Goal: Task Accomplishment & Management: Use online tool/utility

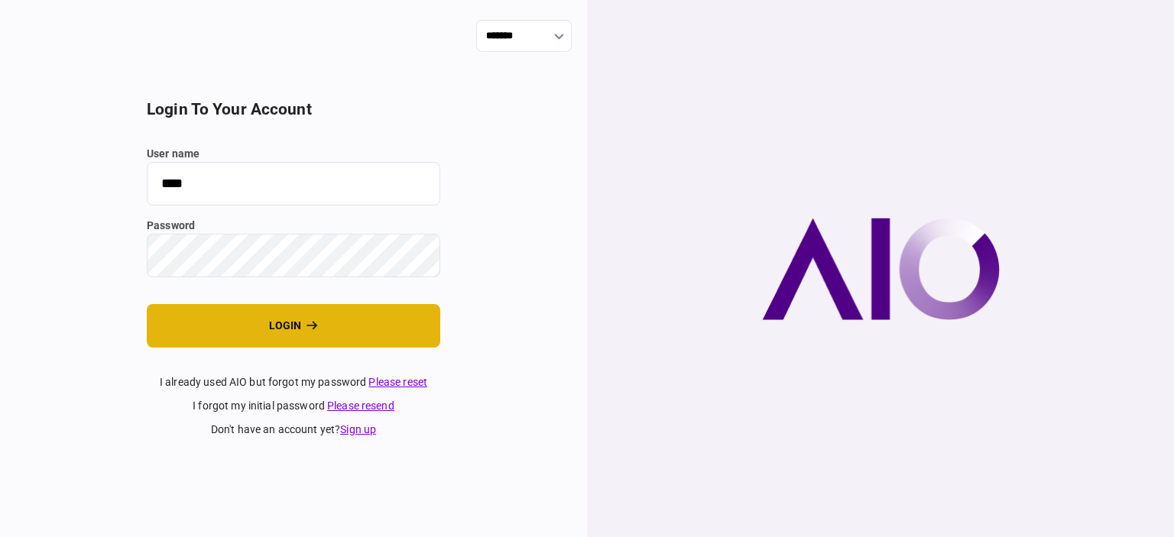
click at [260, 332] on button "login" at bounding box center [294, 326] width 294 height 44
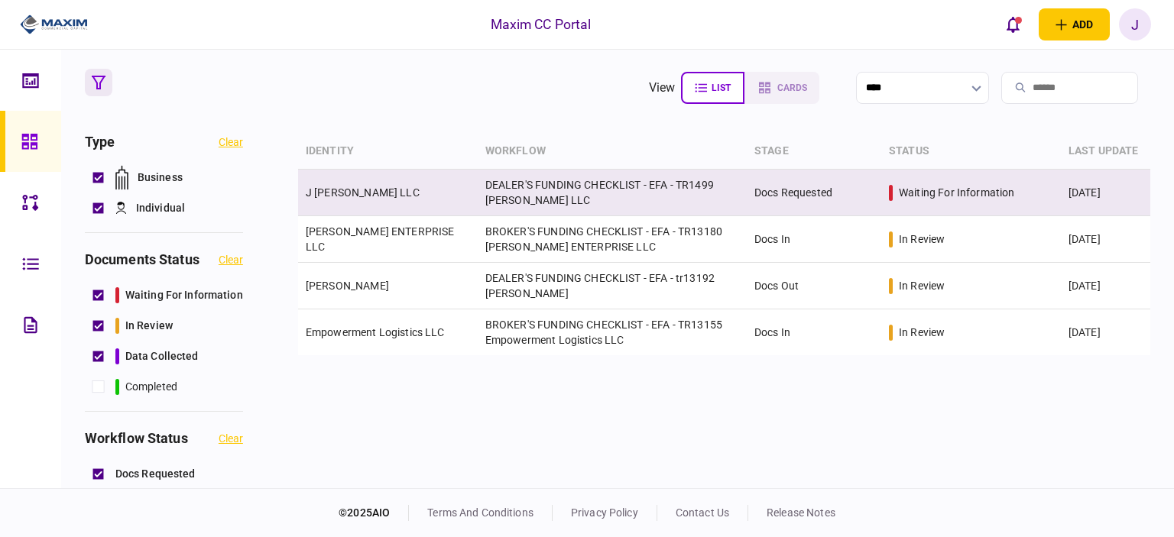
click at [316, 192] on link "J [PERSON_NAME] LLC" at bounding box center [363, 193] width 114 height 12
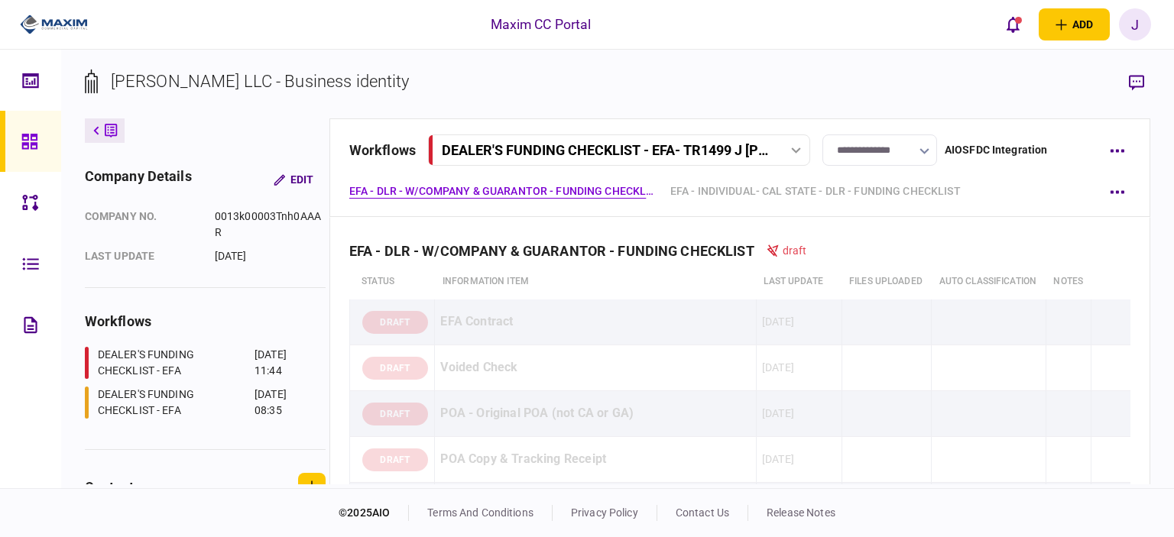
click at [904, 158] on input "**********" at bounding box center [880, 150] width 115 height 31
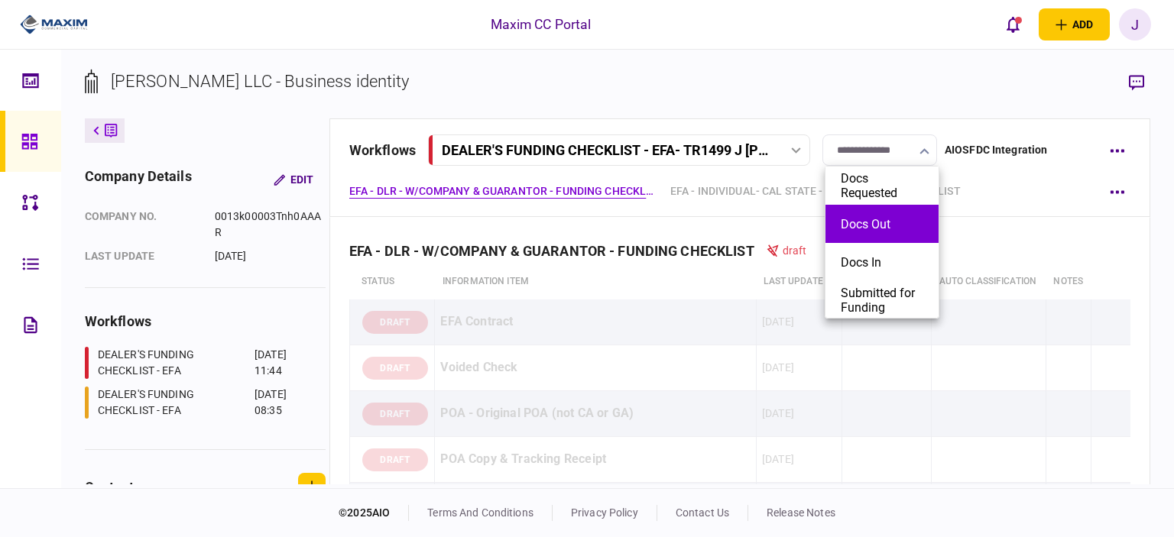
click at [862, 228] on button "Docs Out" at bounding box center [882, 224] width 83 height 15
type input "********"
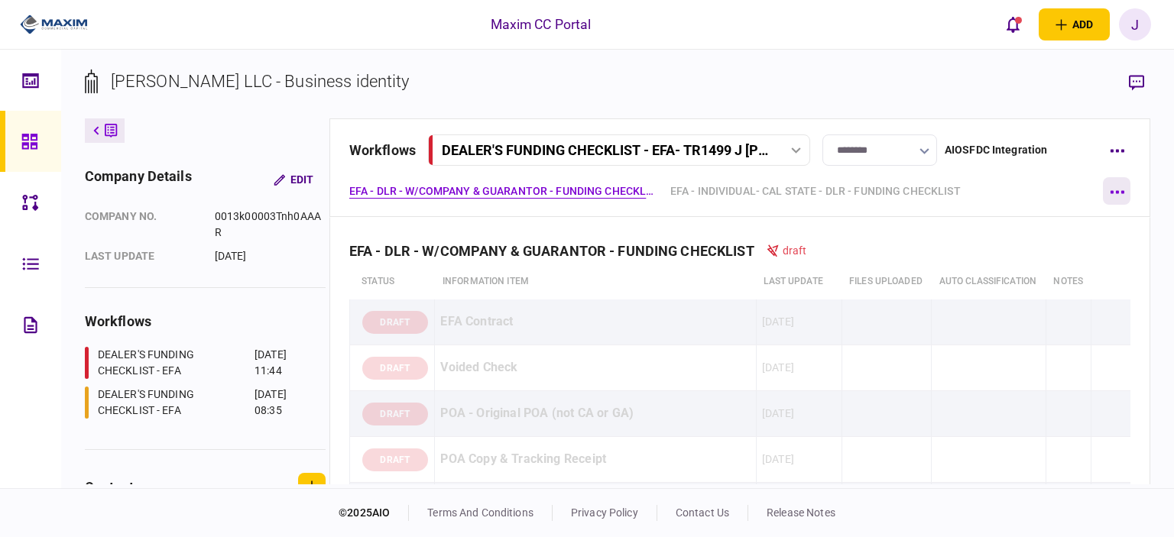
click at [1122, 196] on button "button" at bounding box center [1117, 191] width 28 height 28
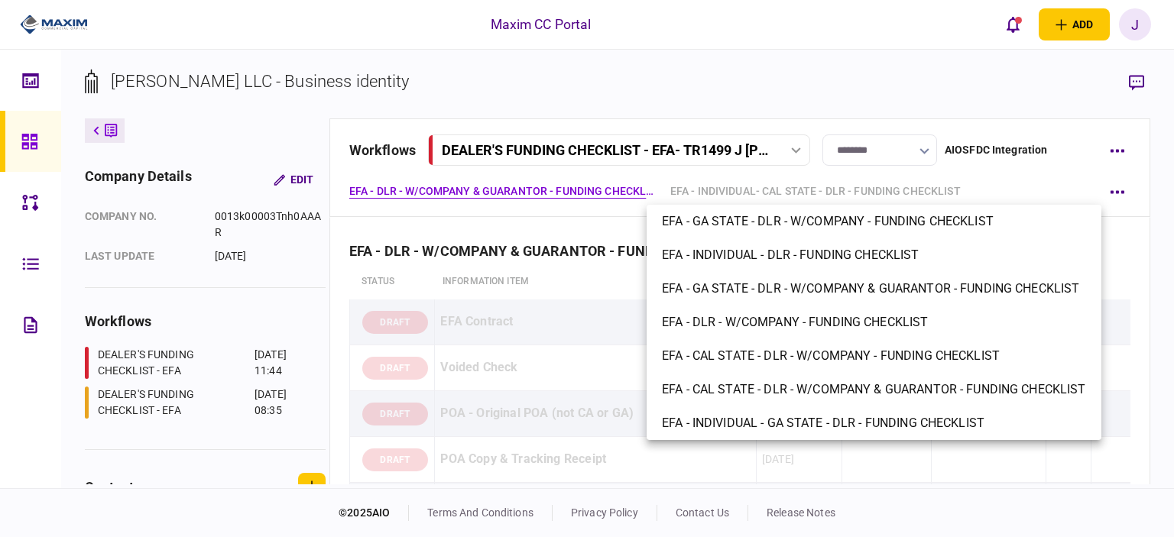
click at [1030, 182] on div at bounding box center [587, 268] width 1174 height 537
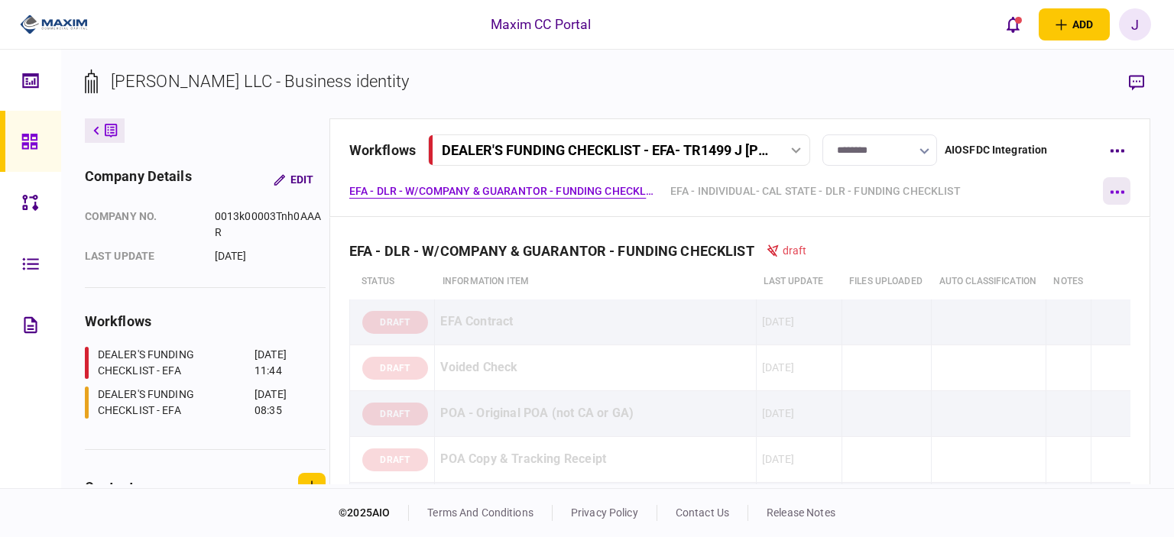
click at [1124, 198] on button "button" at bounding box center [1117, 191] width 28 height 28
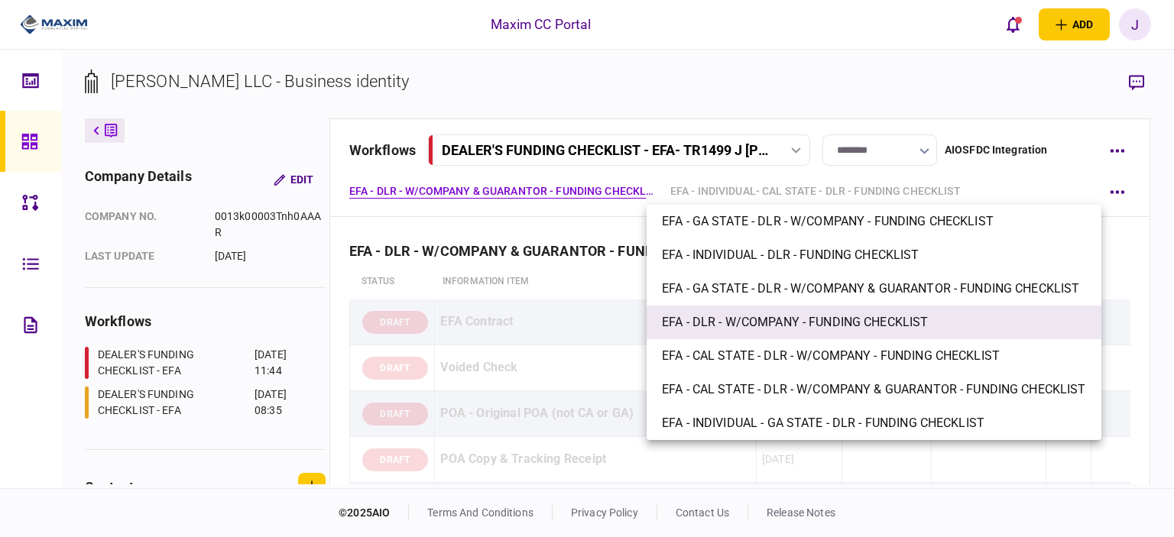
click at [826, 320] on span "EFA - DLR - W/COMPANY - FUNDING CHECKLIST" at bounding box center [795, 322] width 266 height 18
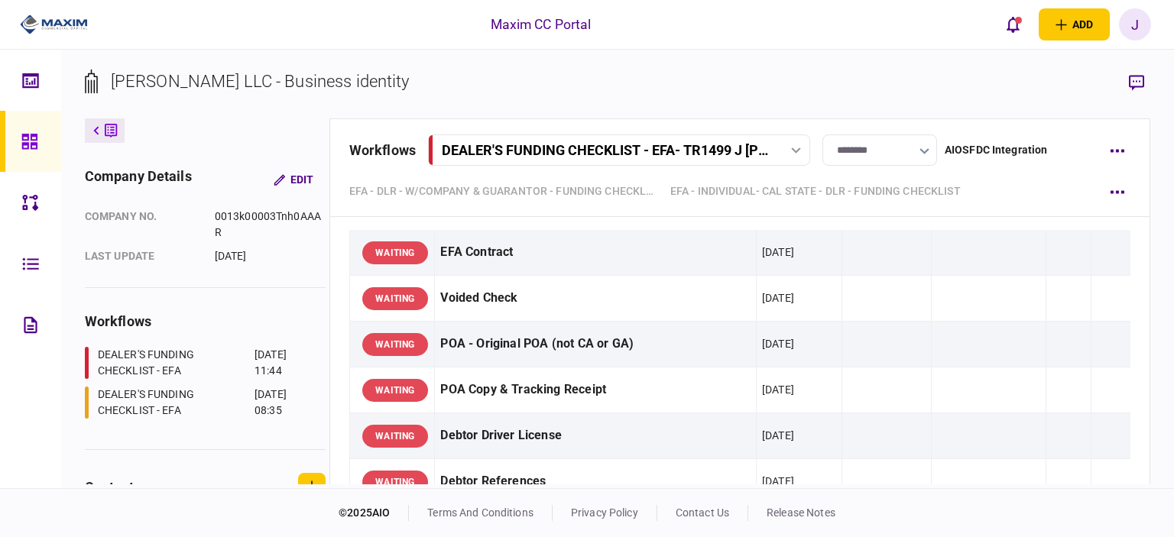
scroll to position [7947, 0]
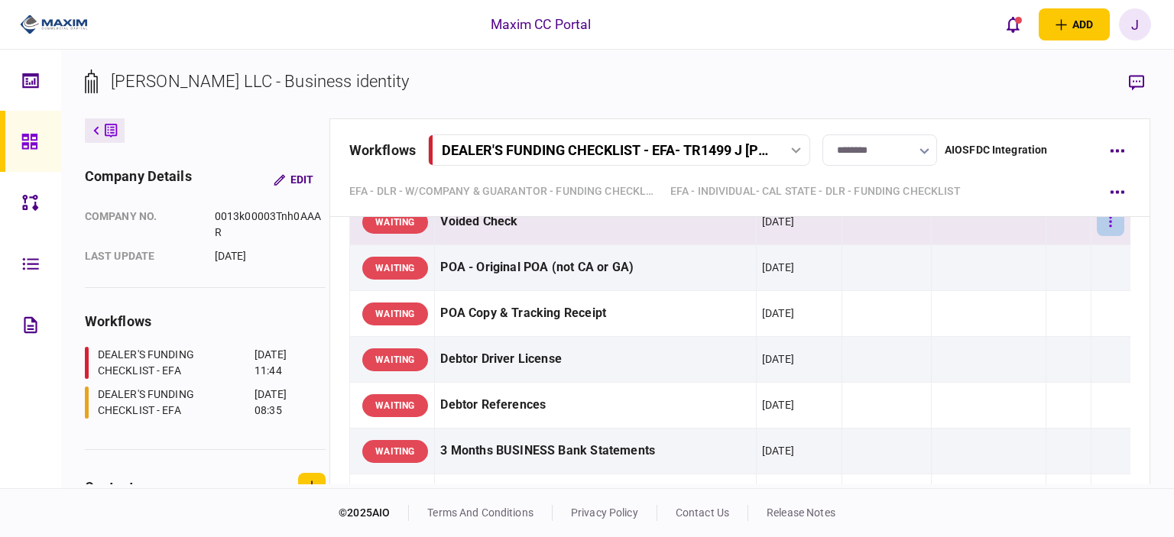
drag, startPoint x: 645, startPoint y: 311, endPoint x: 1110, endPoint y: 312, distance: 464.8
click at [645, 239] on div "Voided Check" at bounding box center [595, 222] width 310 height 34
click at [1107, 236] on button "button" at bounding box center [1111, 223] width 28 height 28
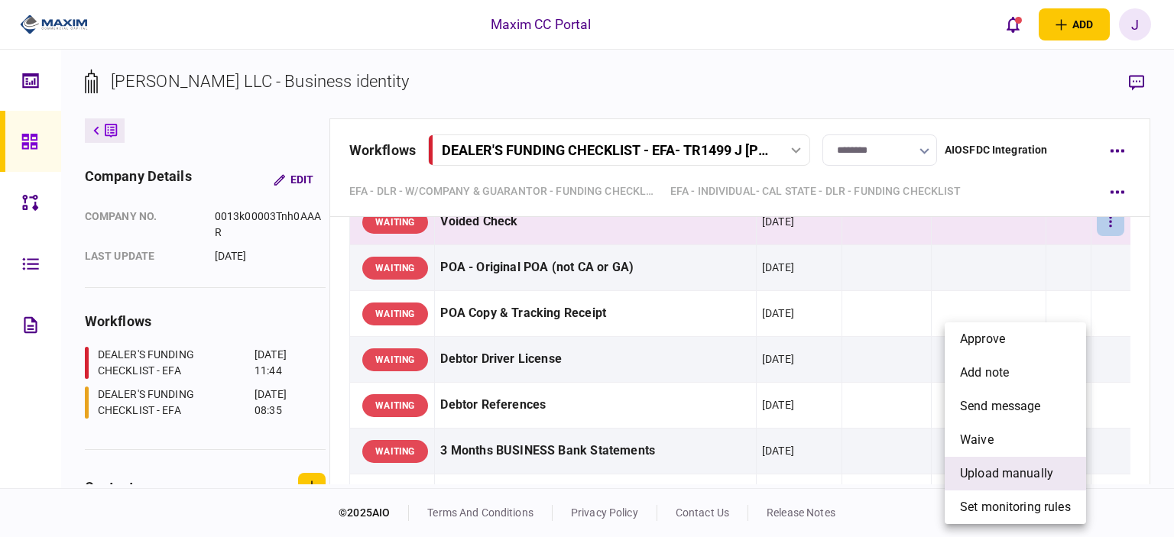
click at [1007, 485] on li "upload manually" at bounding box center [1015, 474] width 141 height 34
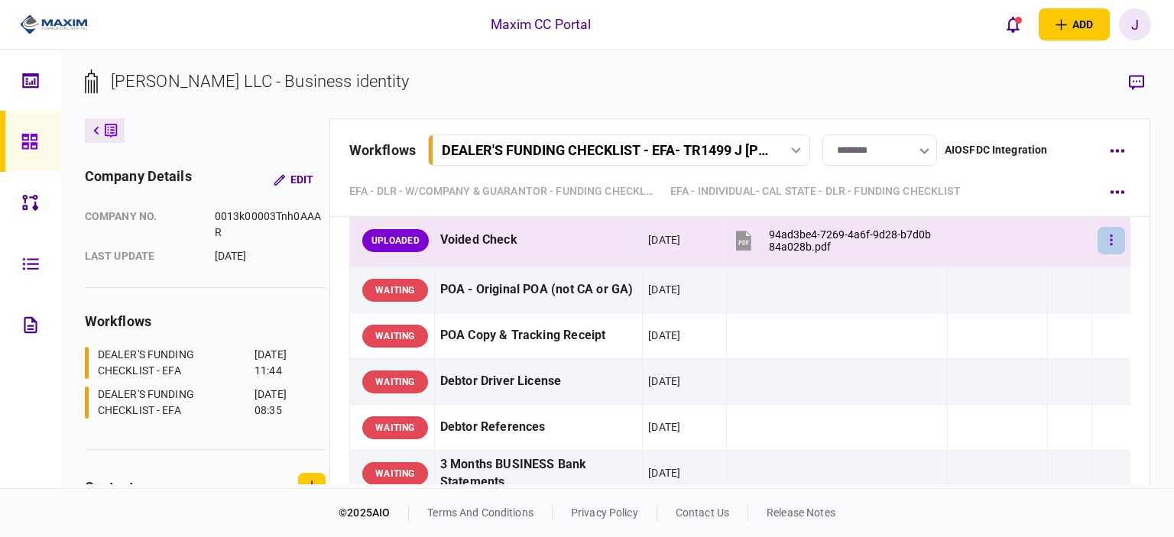
click at [1098, 255] on button "button" at bounding box center [1112, 241] width 28 height 28
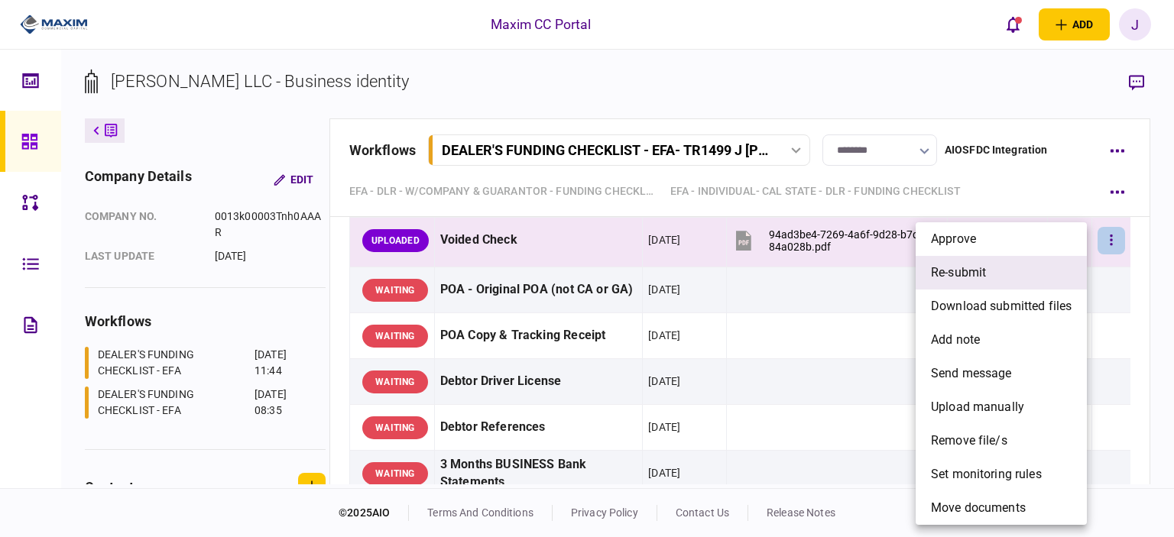
click at [963, 274] on span "re-submit" at bounding box center [958, 273] width 55 height 18
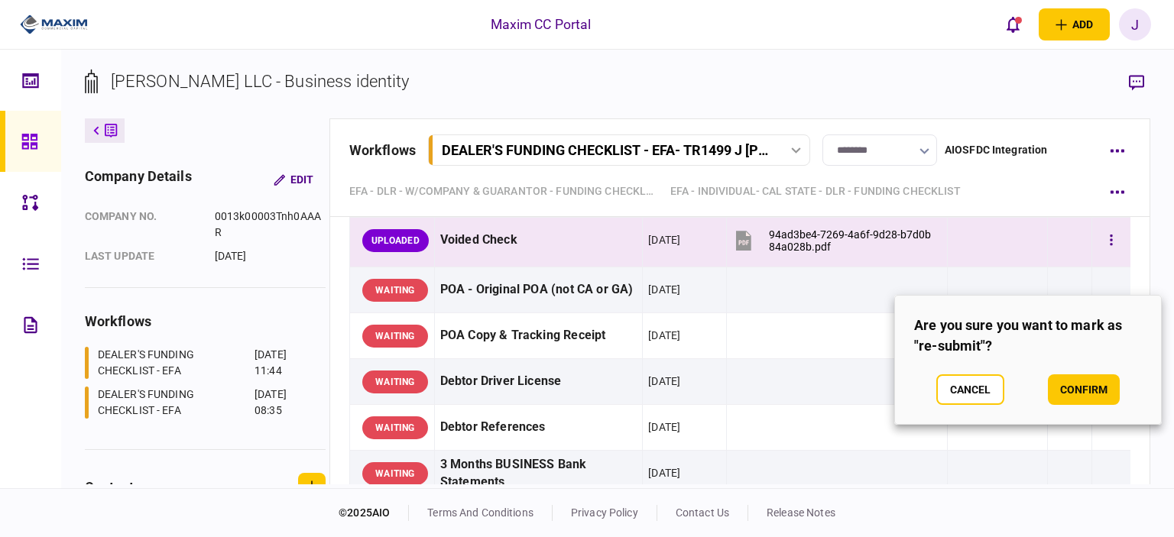
drag, startPoint x: 961, startPoint y: 400, endPoint x: 1095, endPoint y: 290, distance: 172.8
click at [961, 400] on button "Cancel" at bounding box center [970, 390] width 68 height 31
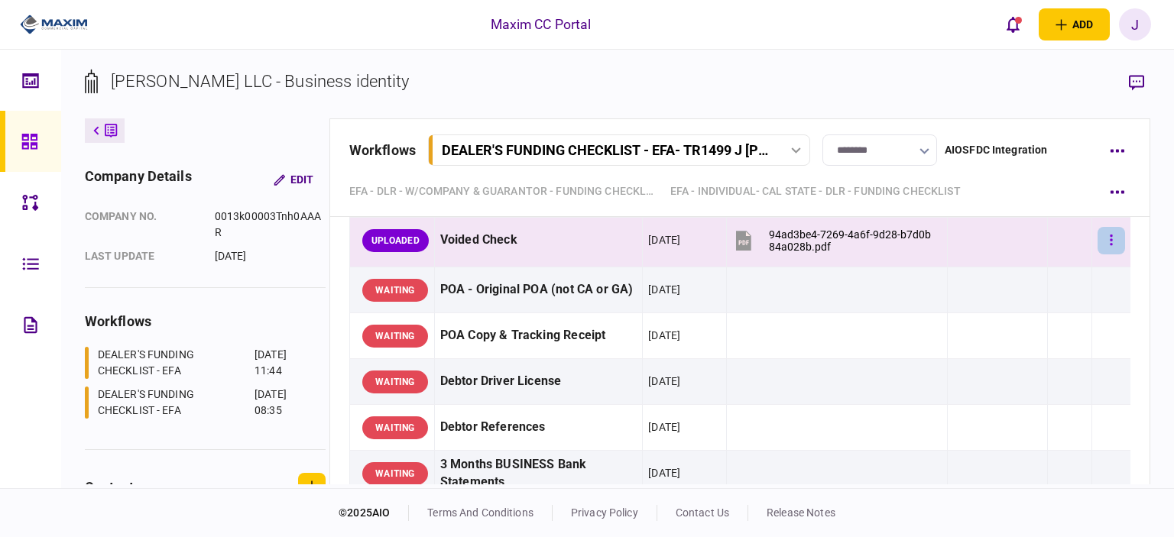
click at [1103, 255] on button "button" at bounding box center [1112, 241] width 28 height 28
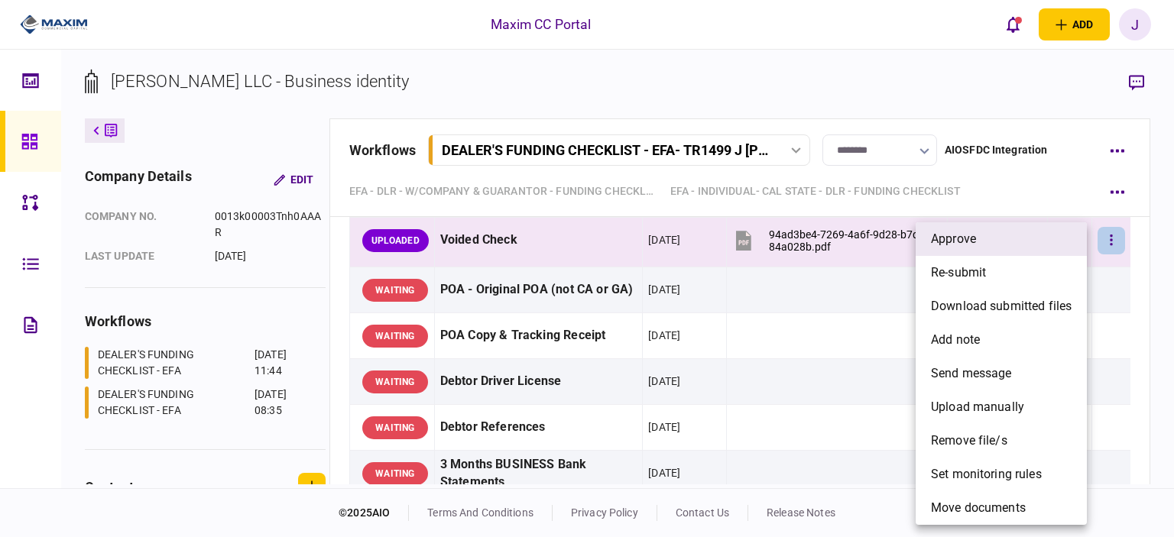
click at [998, 246] on li "approve" at bounding box center [1001, 239] width 171 height 34
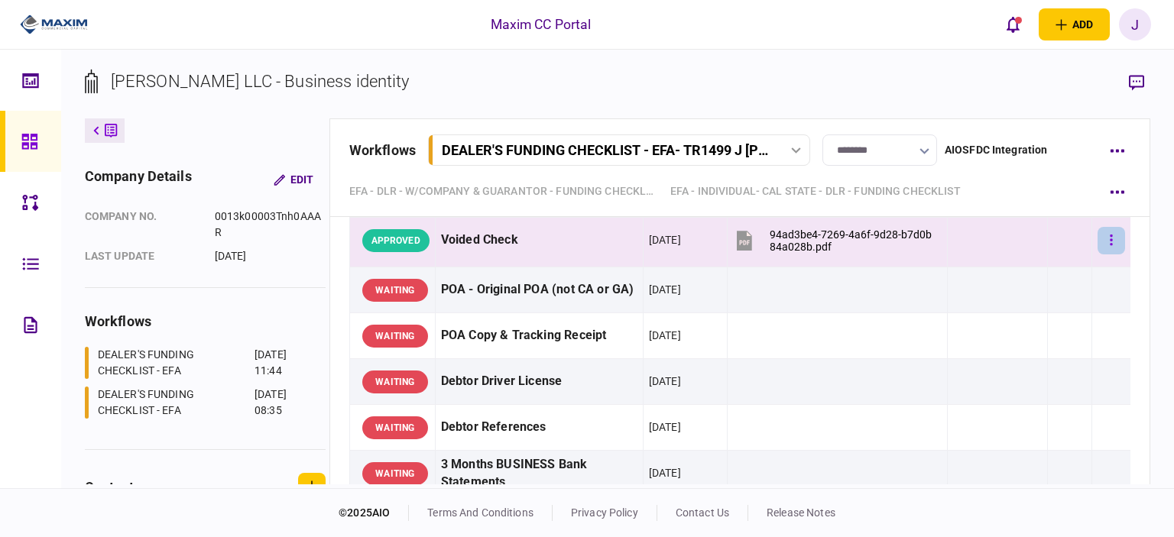
click at [1098, 255] on button "button" at bounding box center [1112, 241] width 28 height 28
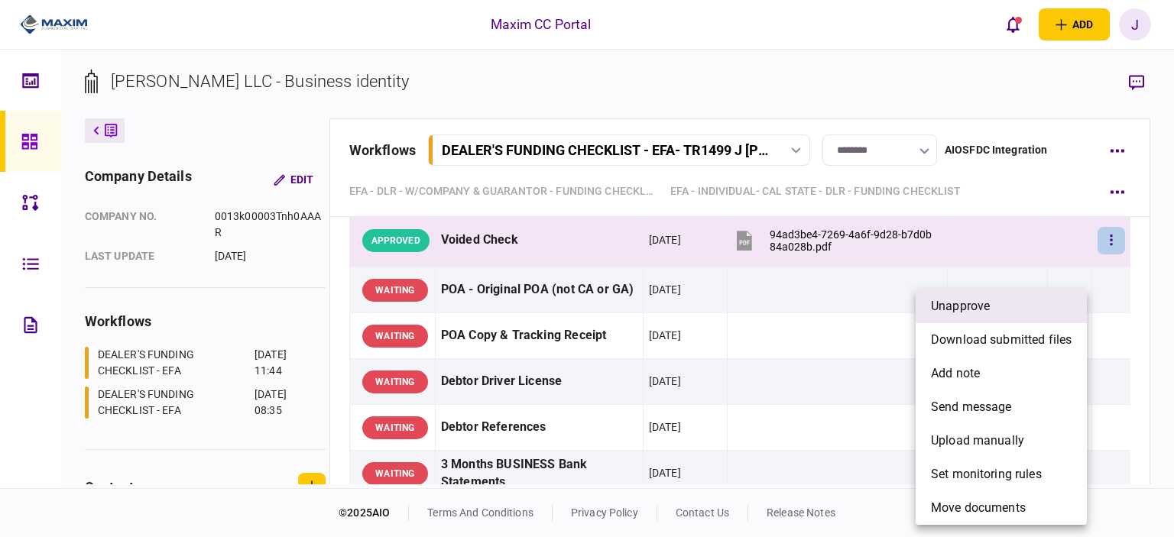
click at [966, 303] on span "unapprove" at bounding box center [960, 306] width 59 height 18
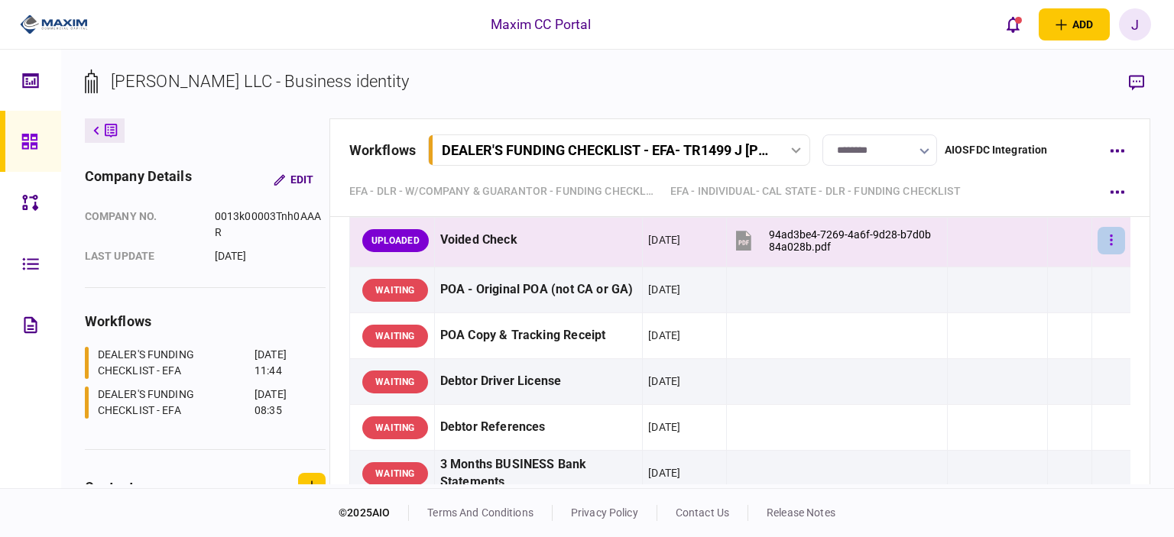
click at [1104, 255] on button "button" at bounding box center [1112, 241] width 28 height 28
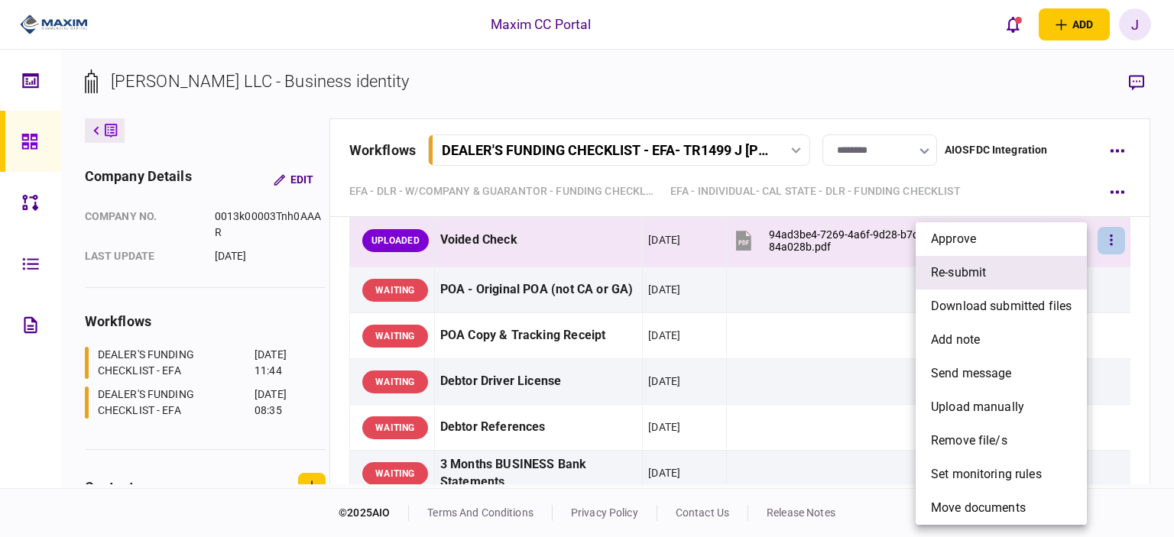
click at [985, 274] on span "re-submit" at bounding box center [958, 273] width 55 height 18
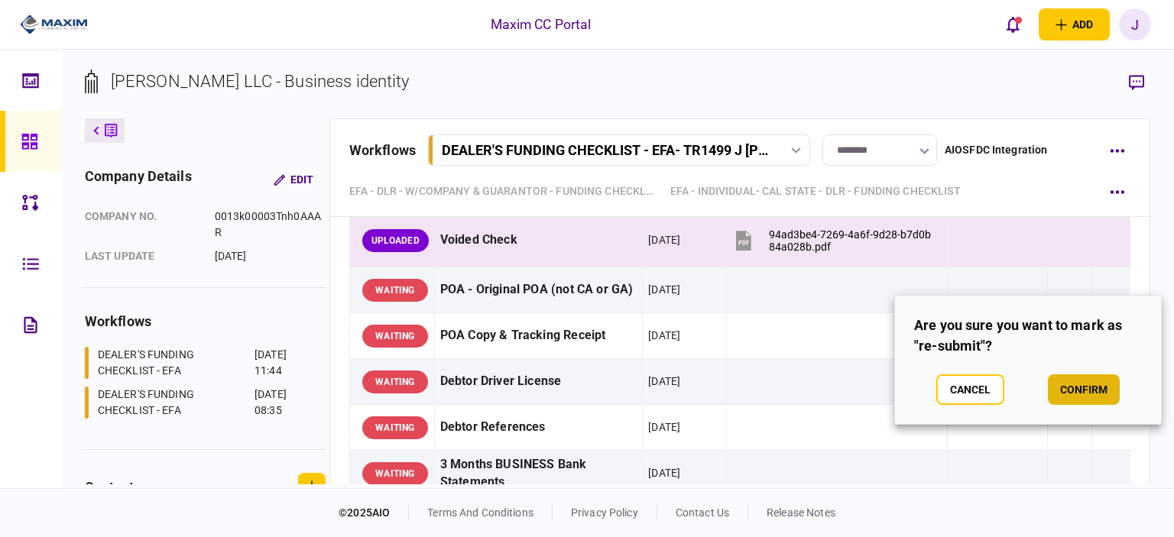
click at [1085, 391] on button "confirm" at bounding box center [1084, 390] width 72 height 31
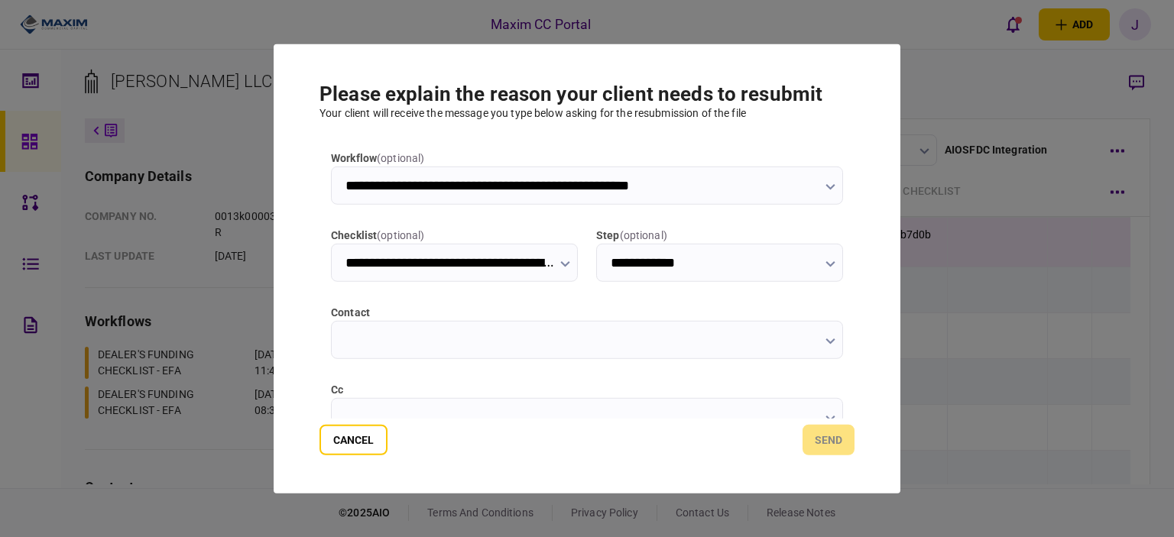
type input "**********"
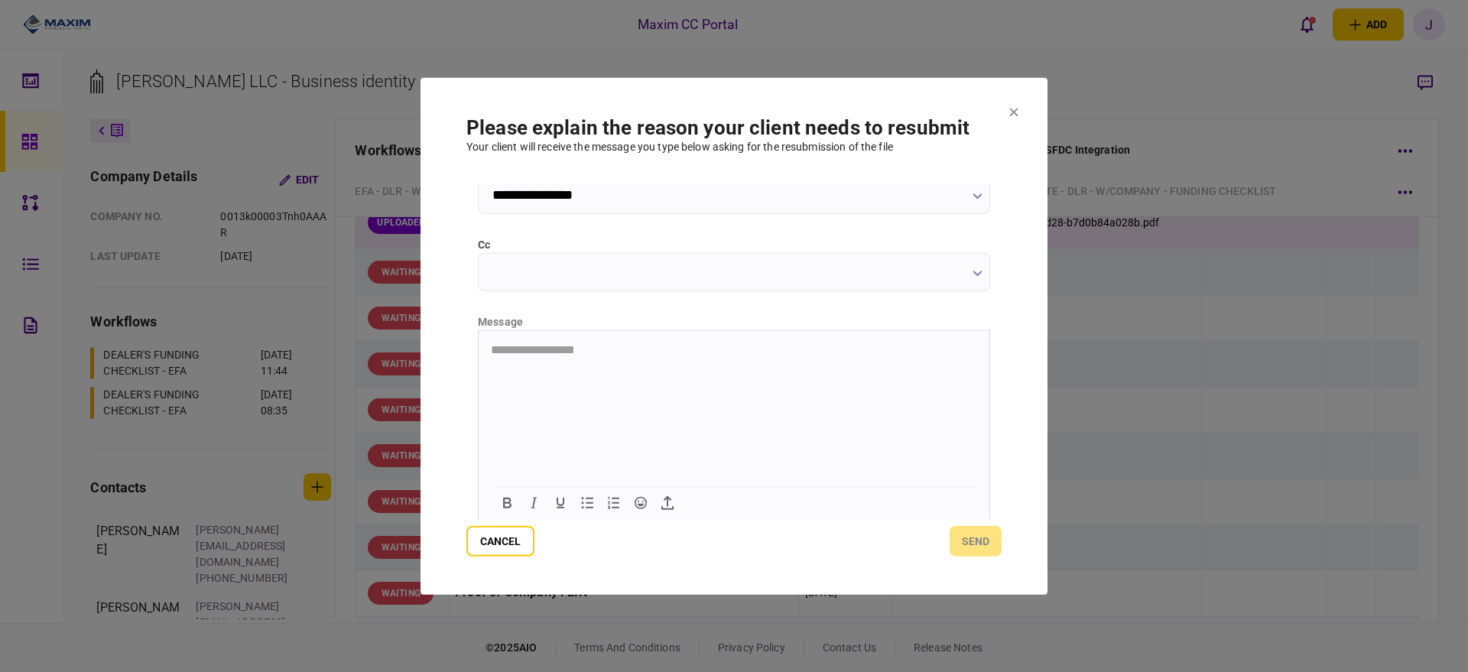
scroll to position [180, 0]
drag, startPoint x: 571, startPoint y: 378, endPoint x: 626, endPoint y: 357, distance: 59.1
click at [571, 368] on html "**********" at bounding box center [734, 348] width 511 height 39
click at [723, 291] on div "**********" at bounding box center [733, 351] width 535 height 336
click at [556, 367] on html at bounding box center [734, 347] width 511 height 37
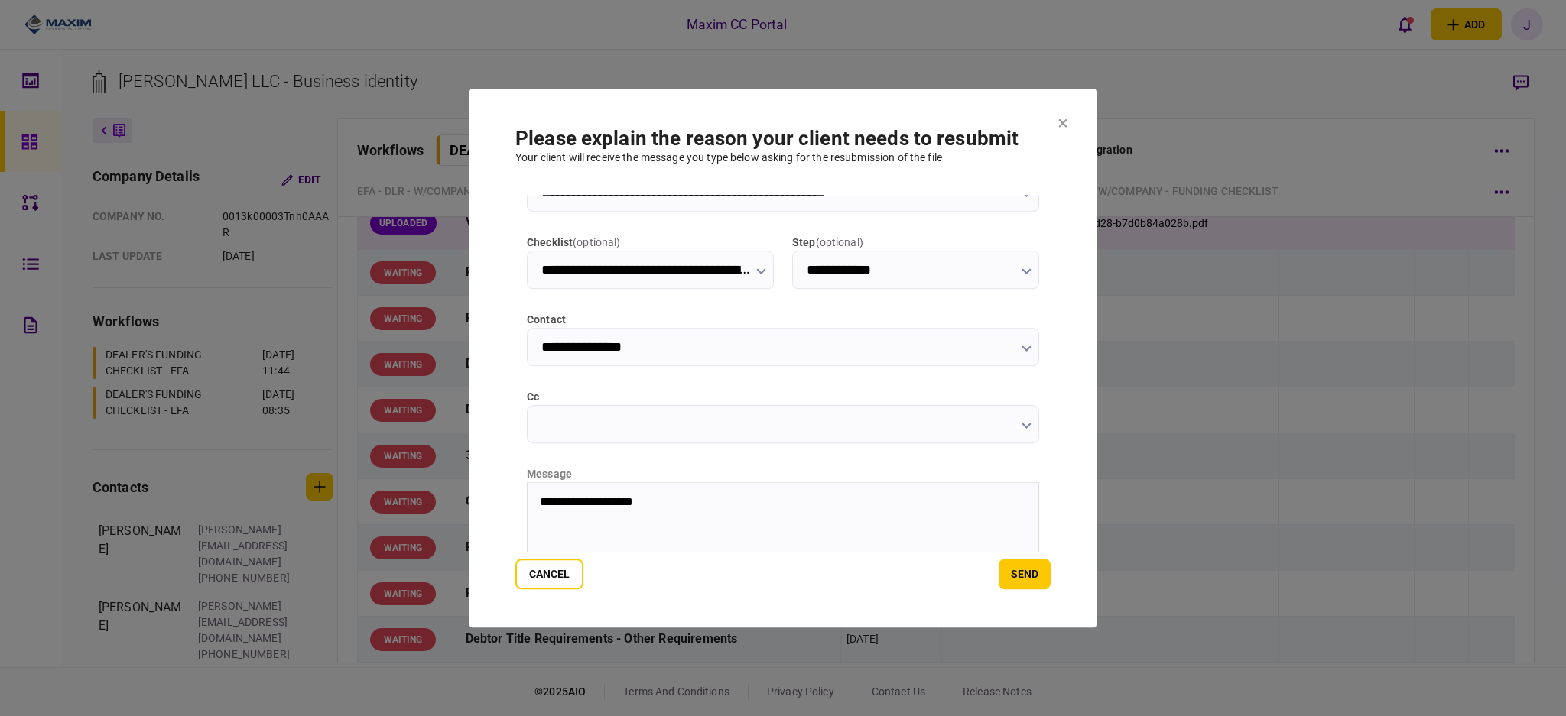
scroll to position [0, 0]
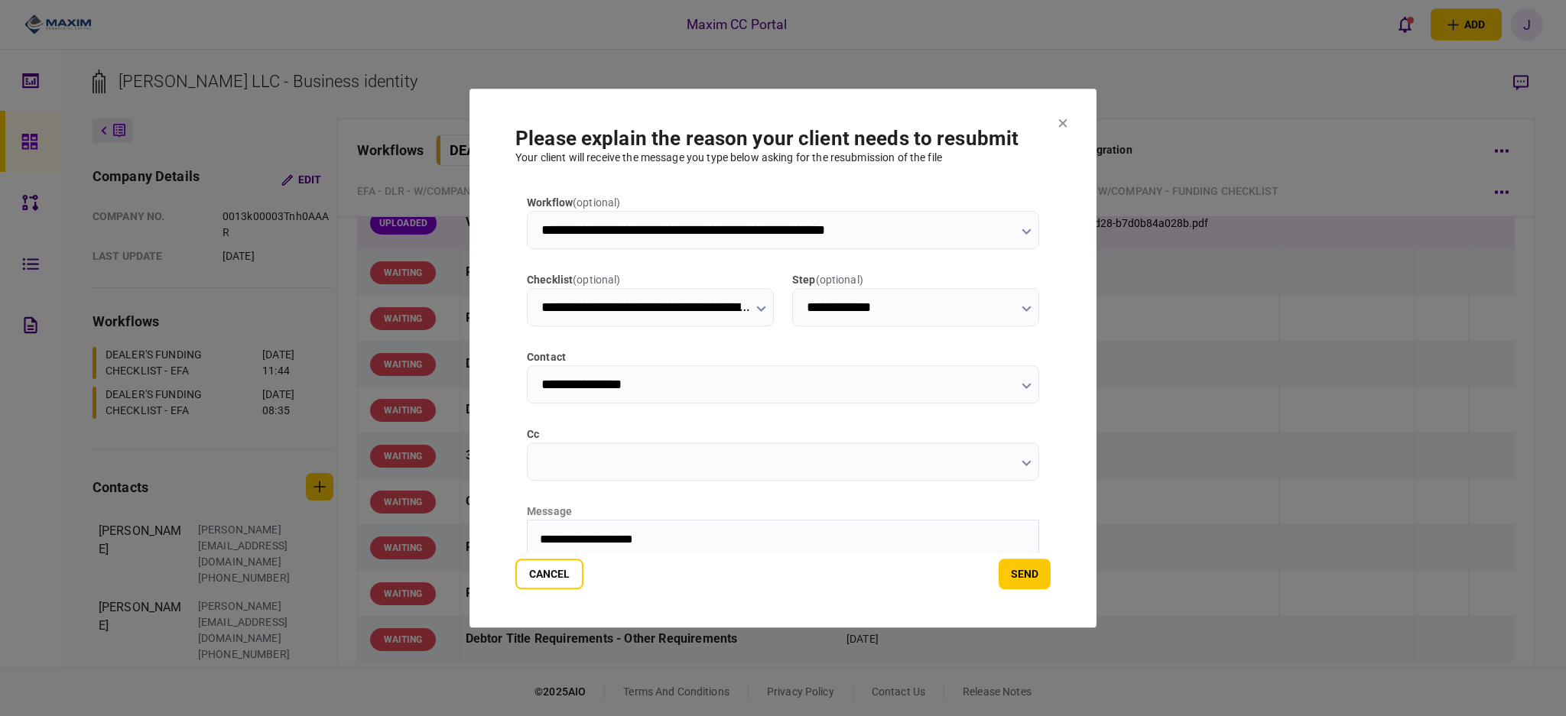
drag, startPoint x: 1052, startPoint y: 385, endPoint x: 1060, endPoint y: 404, distance: 20.9
click at [1060, 404] on section "**********" at bounding box center [782, 359] width 627 height 540
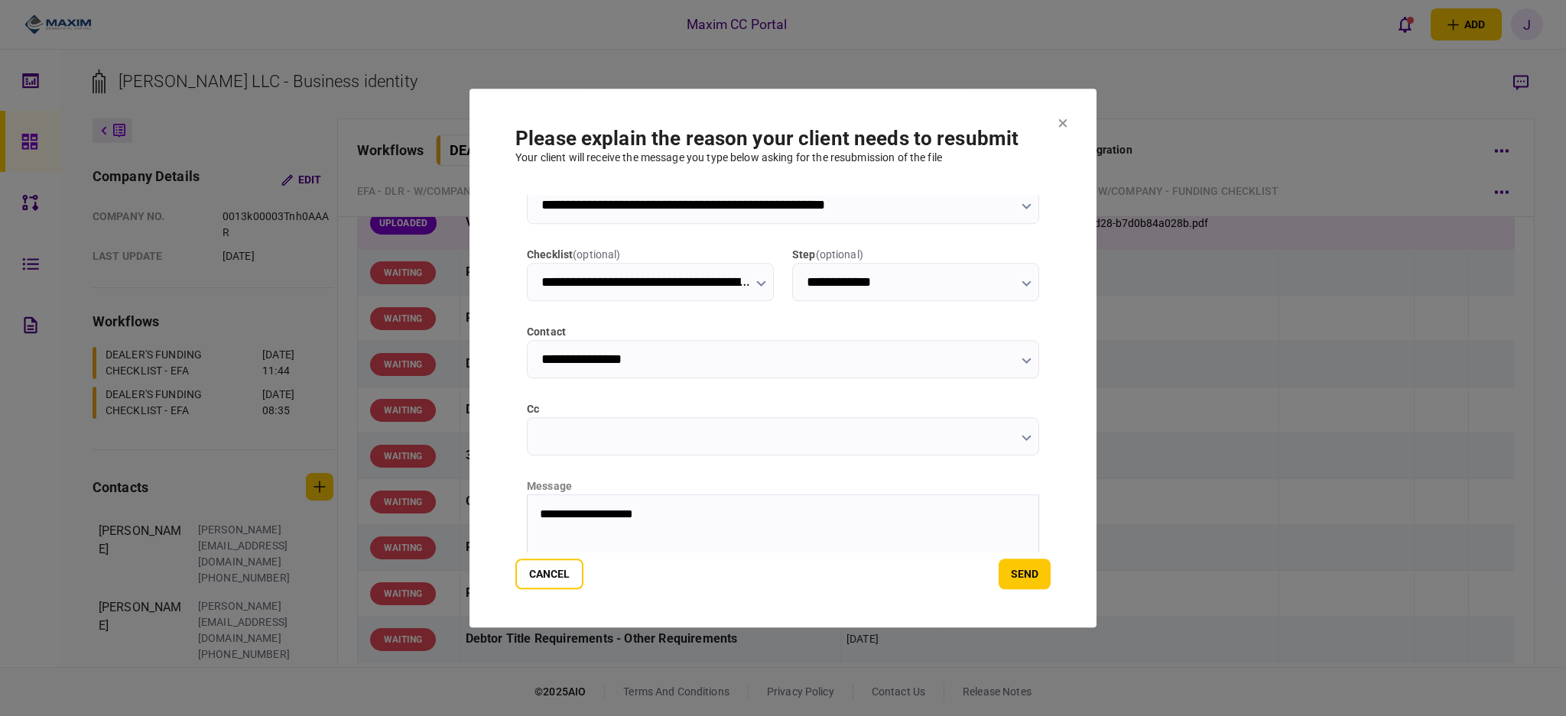
scroll to position [22, 0]
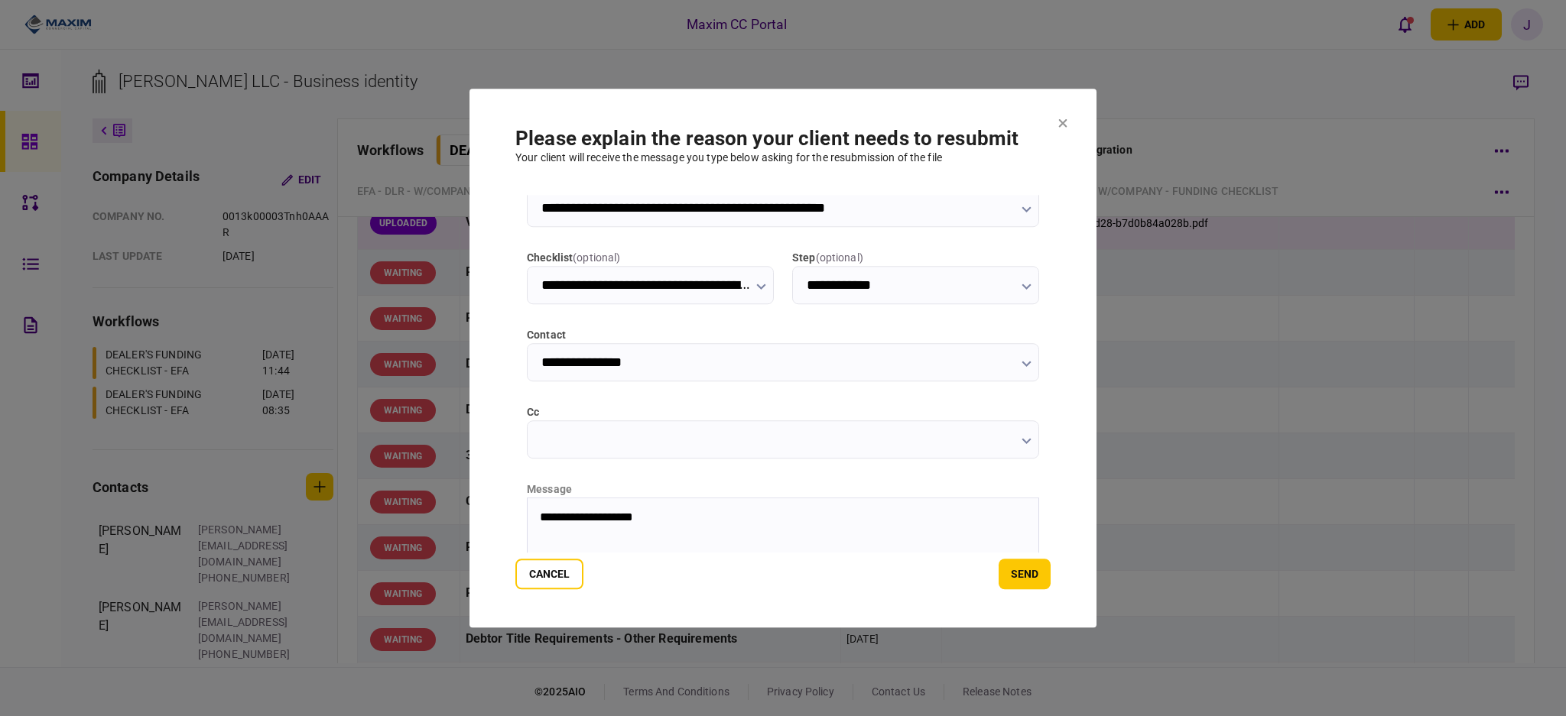
click at [1036, 537] on button "send" at bounding box center [1024, 574] width 52 height 31
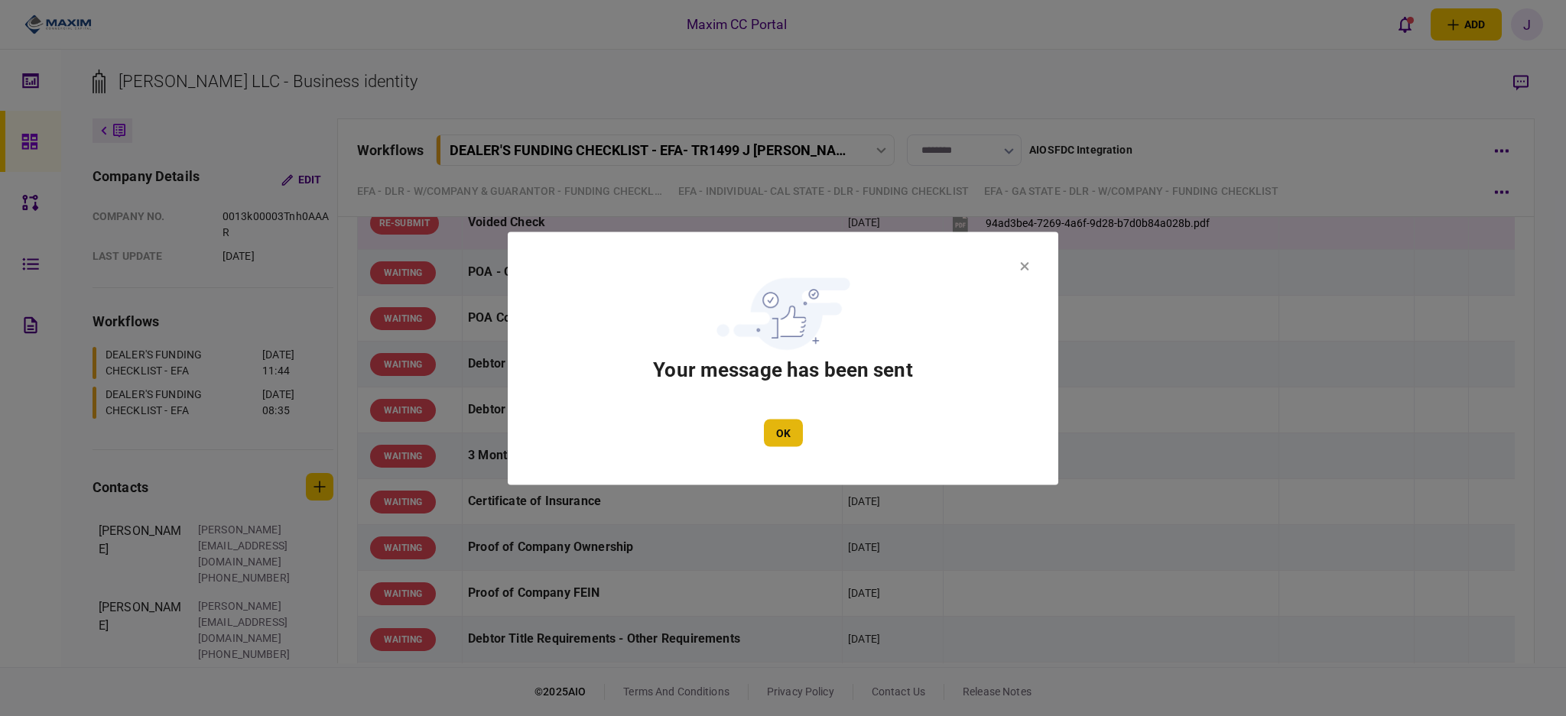
click at [781, 431] on button "OK" at bounding box center [783, 433] width 39 height 28
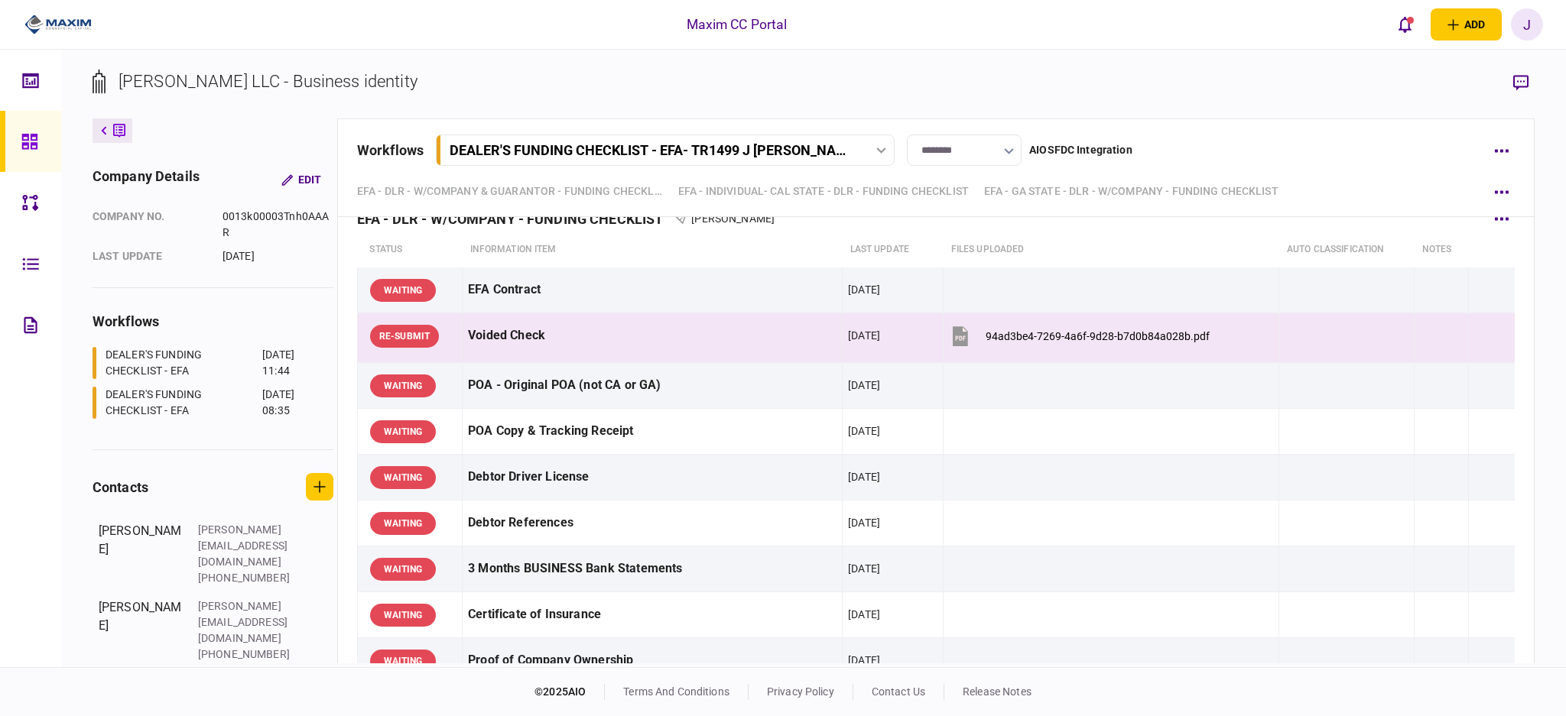
scroll to position [7844, 0]
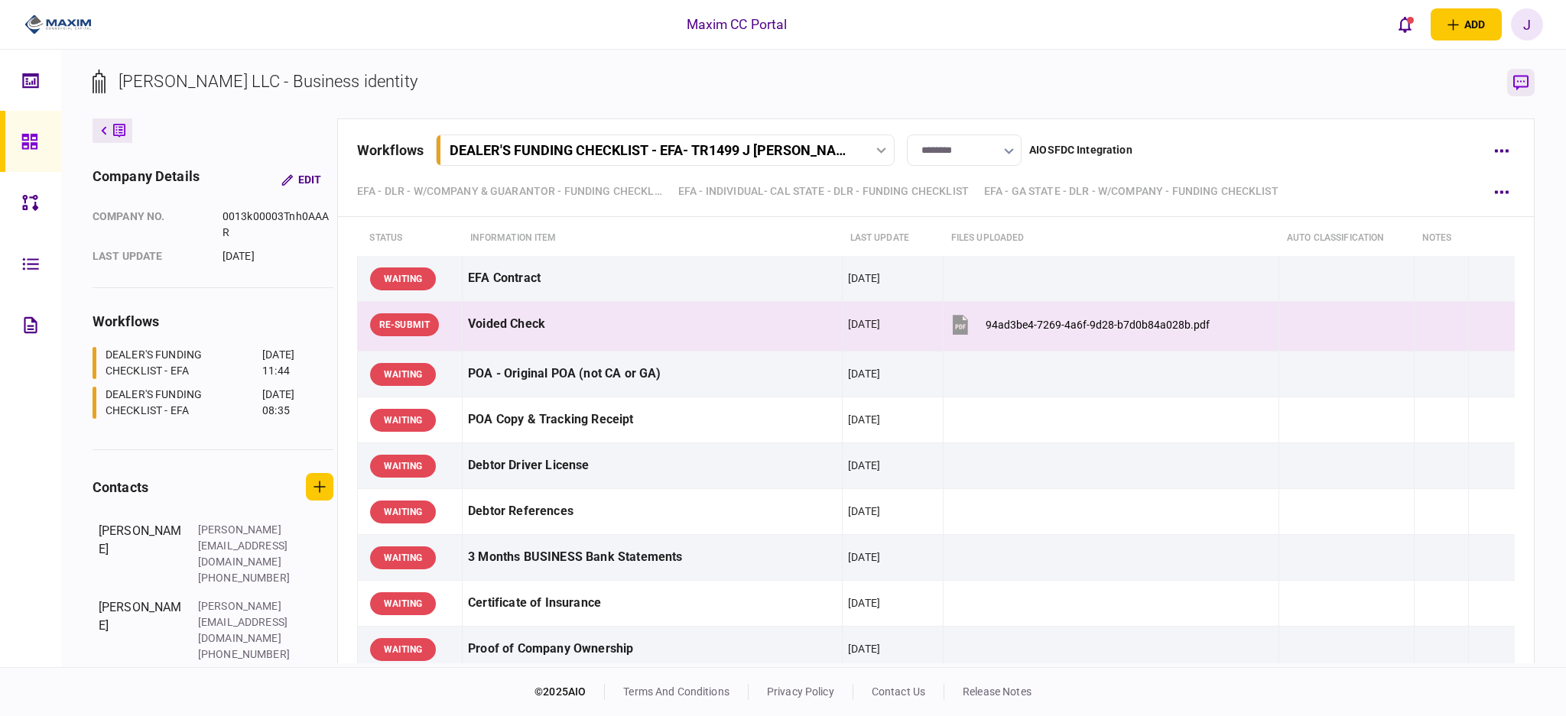
click at [1173, 75] on button "button" at bounding box center [1521, 83] width 28 height 28
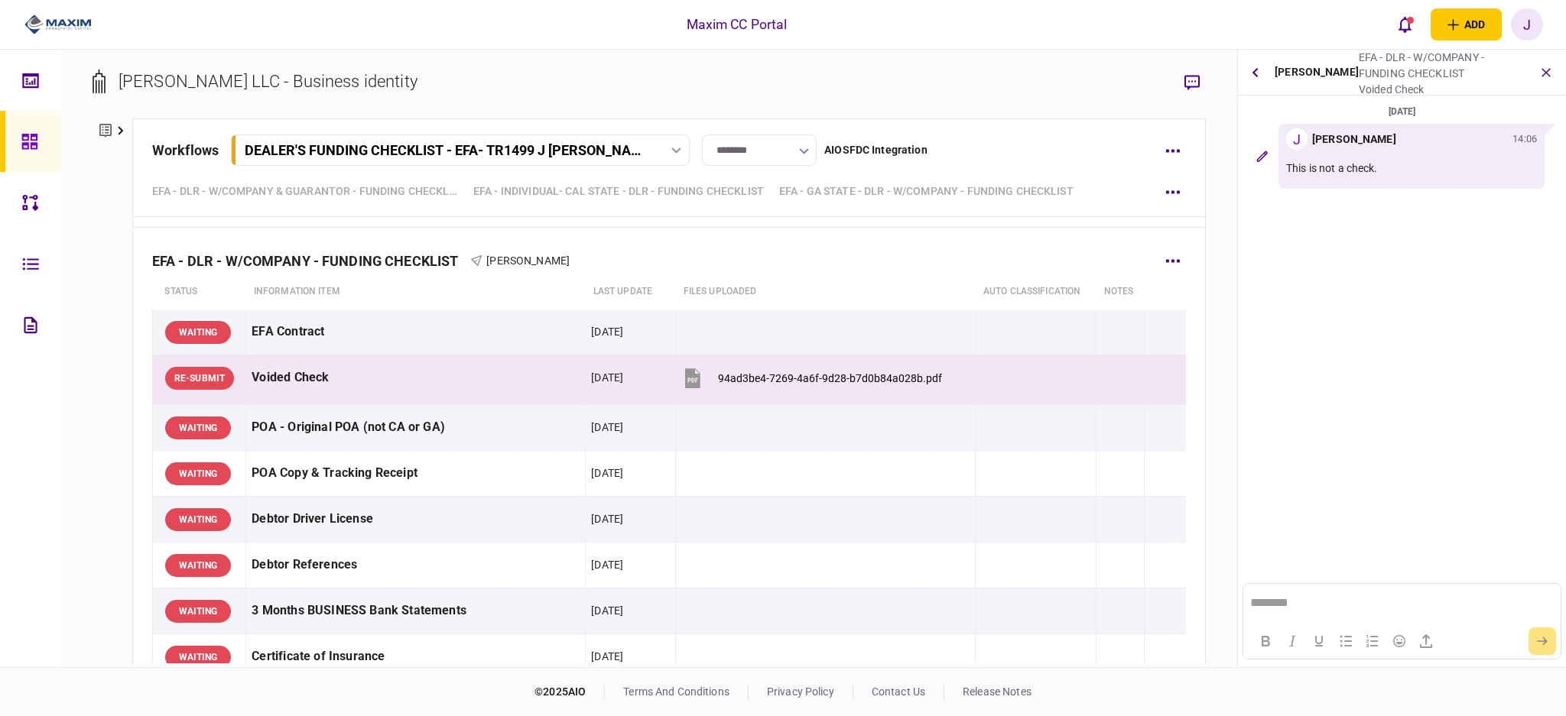
scroll to position [7743, 0]
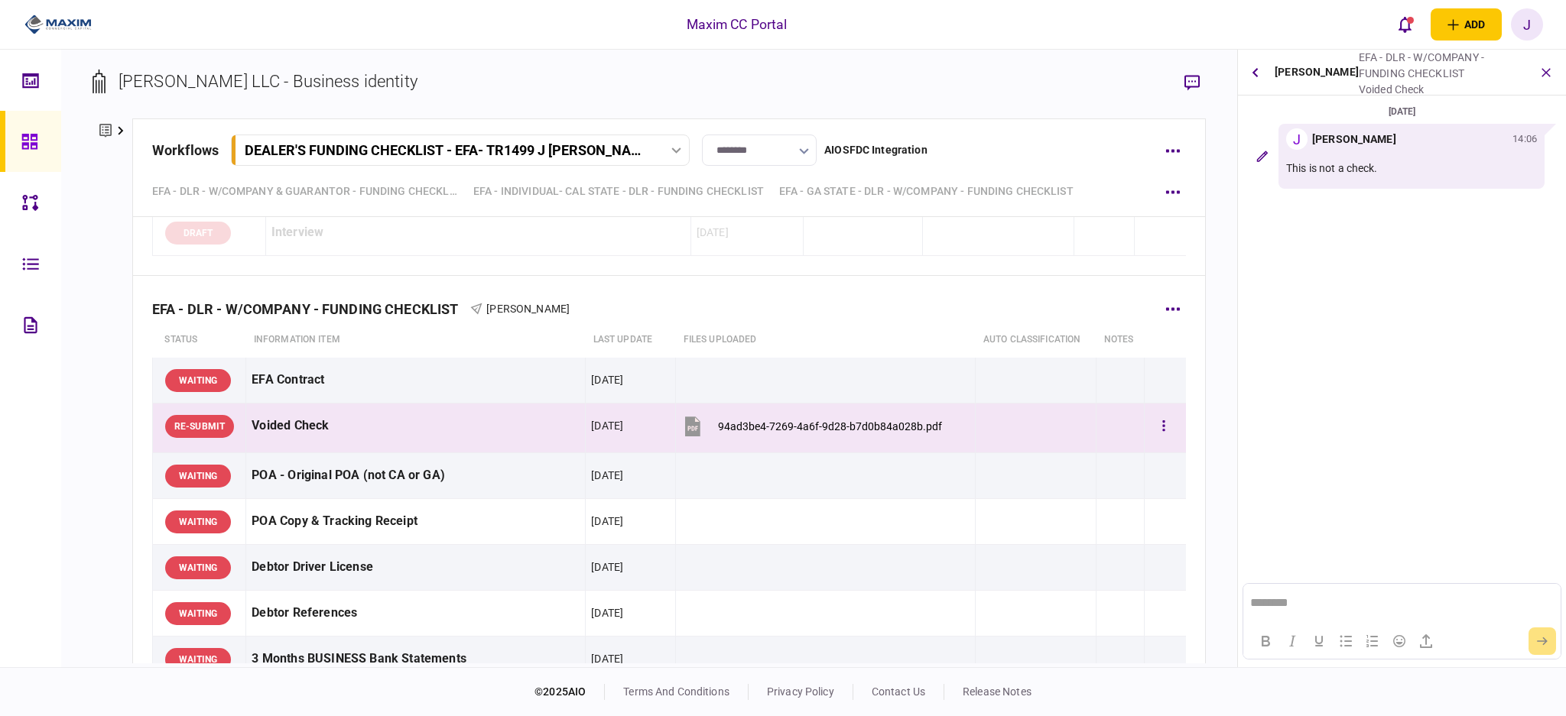
click at [798, 499] on td at bounding box center [826, 476] width 300 height 46
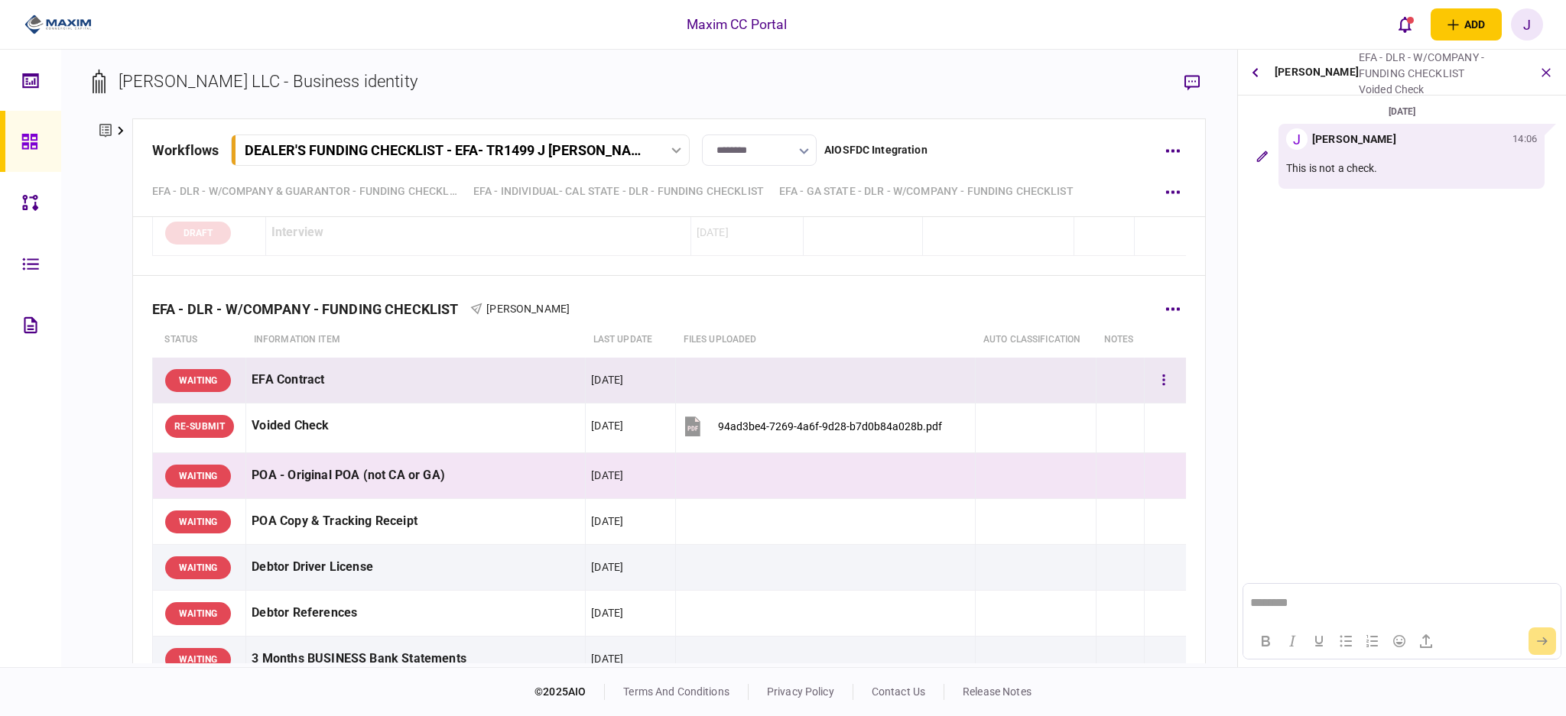
click at [812, 375] on td at bounding box center [826, 381] width 300 height 46
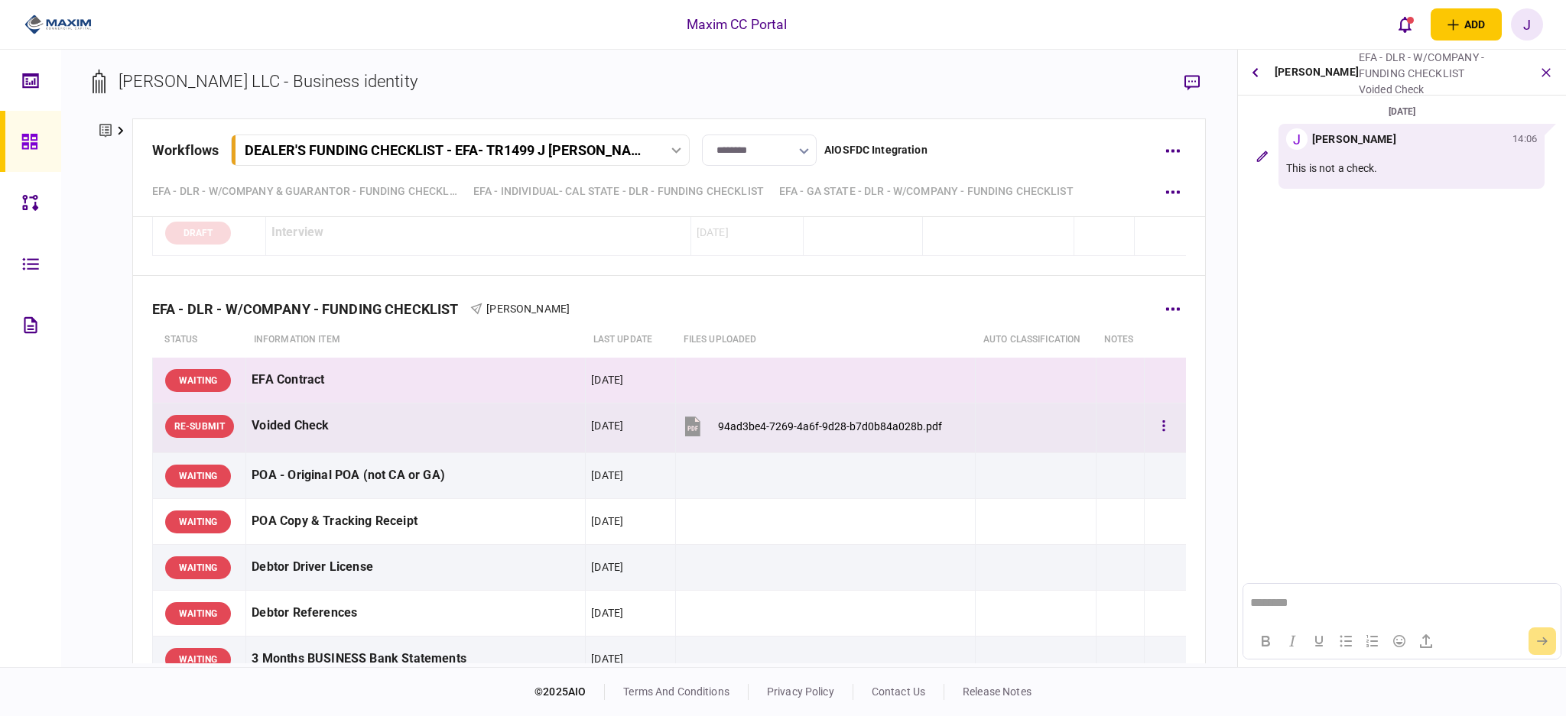
click at [414, 430] on div "Voided Check" at bounding box center [415, 426] width 328 height 34
click at [416, 430] on div "Voided Check" at bounding box center [415, 426] width 328 height 34
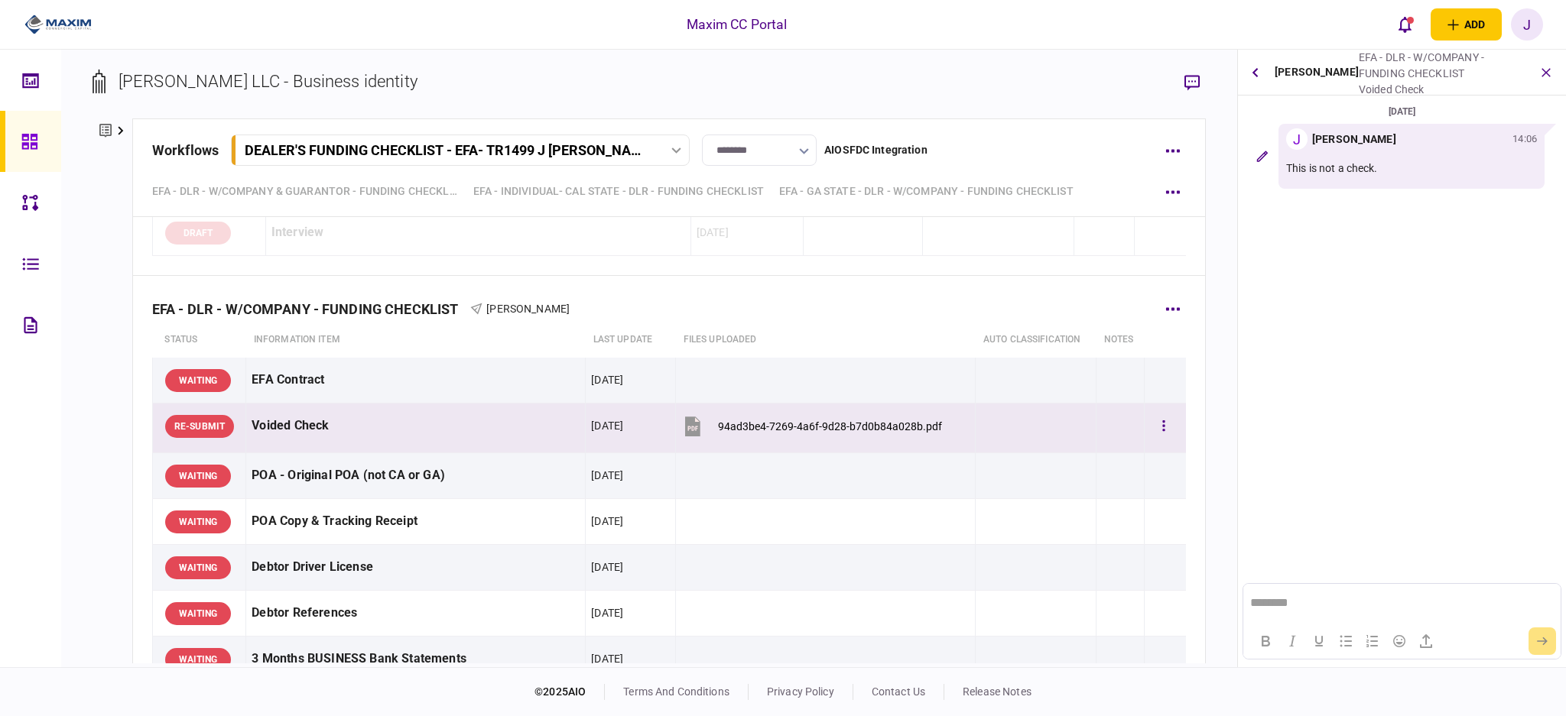
click at [297, 437] on div "Voided Check" at bounding box center [415, 426] width 328 height 34
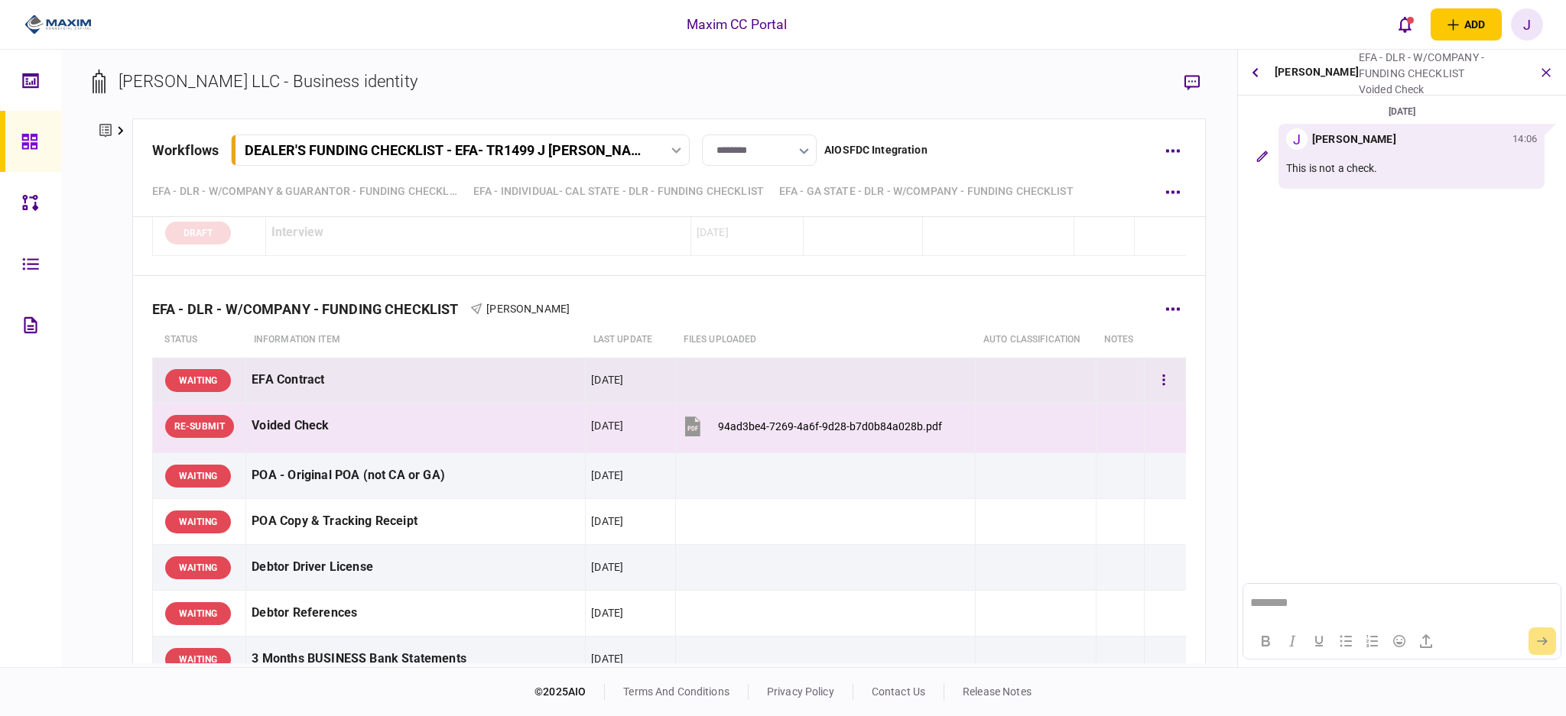
click at [290, 397] on div "EFA Contract" at bounding box center [415, 380] width 328 height 34
click at [306, 381] on div "EFA Contract" at bounding box center [415, 380] width 328 height 34
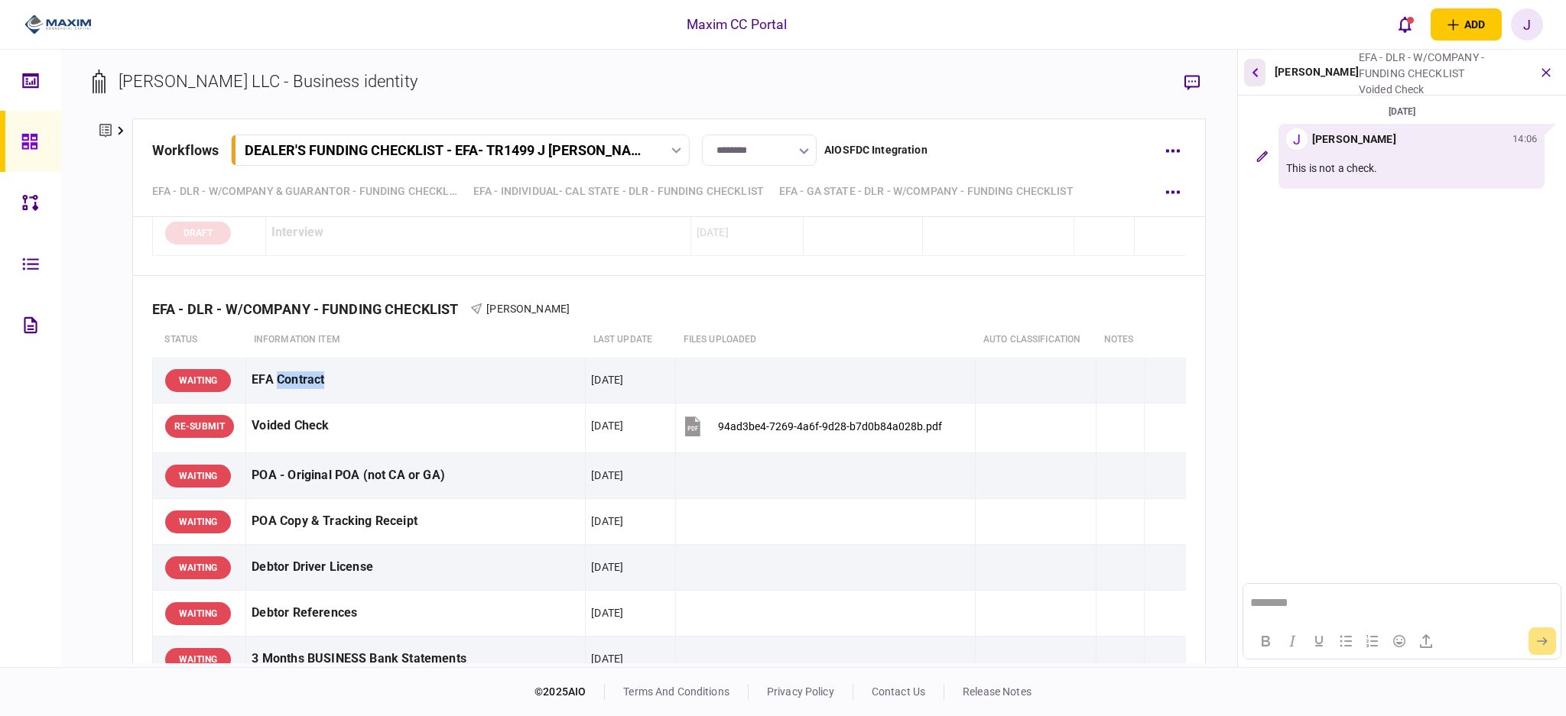
click at [1173, 73] on button "button" at bounding box center [1254, 73] width 21 height 28
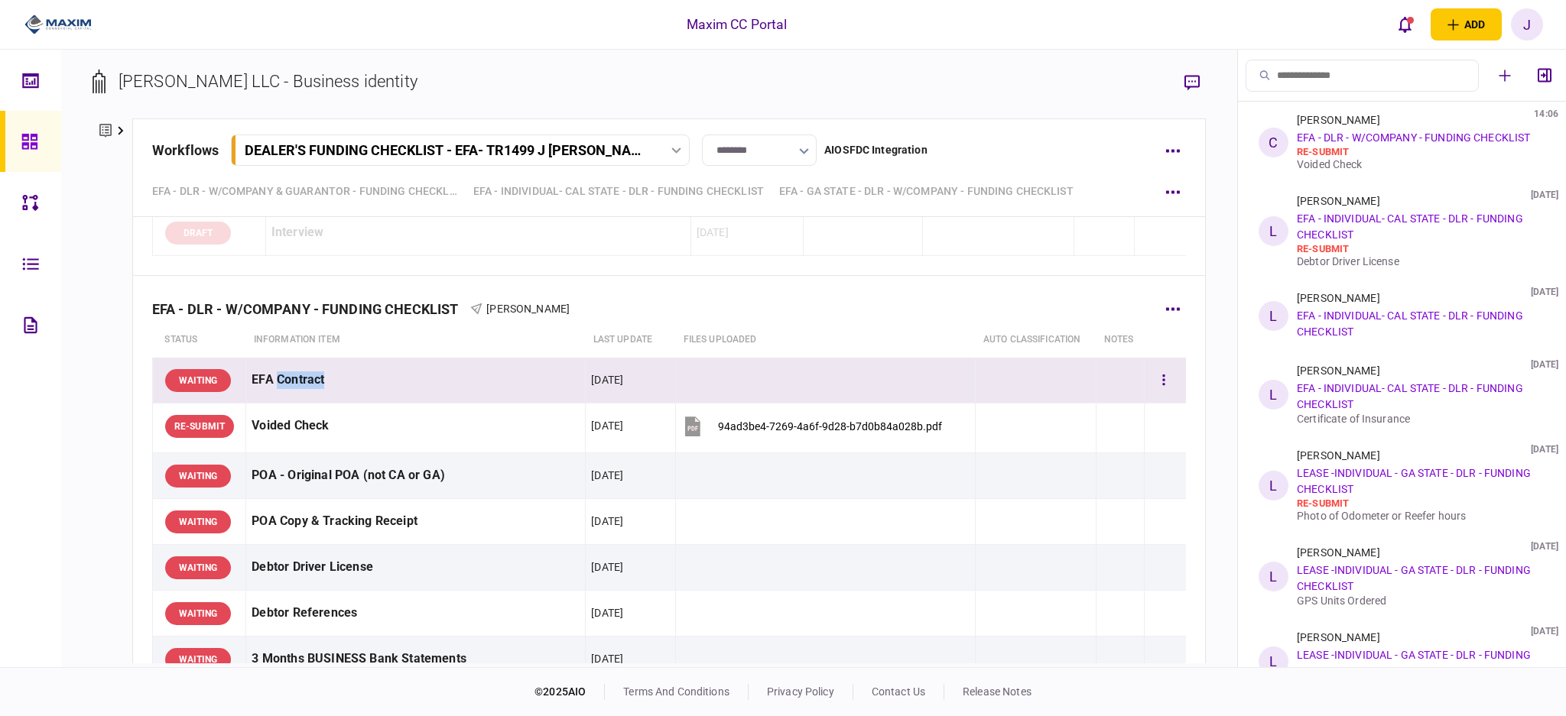
click at [295, 397] on div "EFA Contract" at bounding box center [415, 380] width 328 height 34
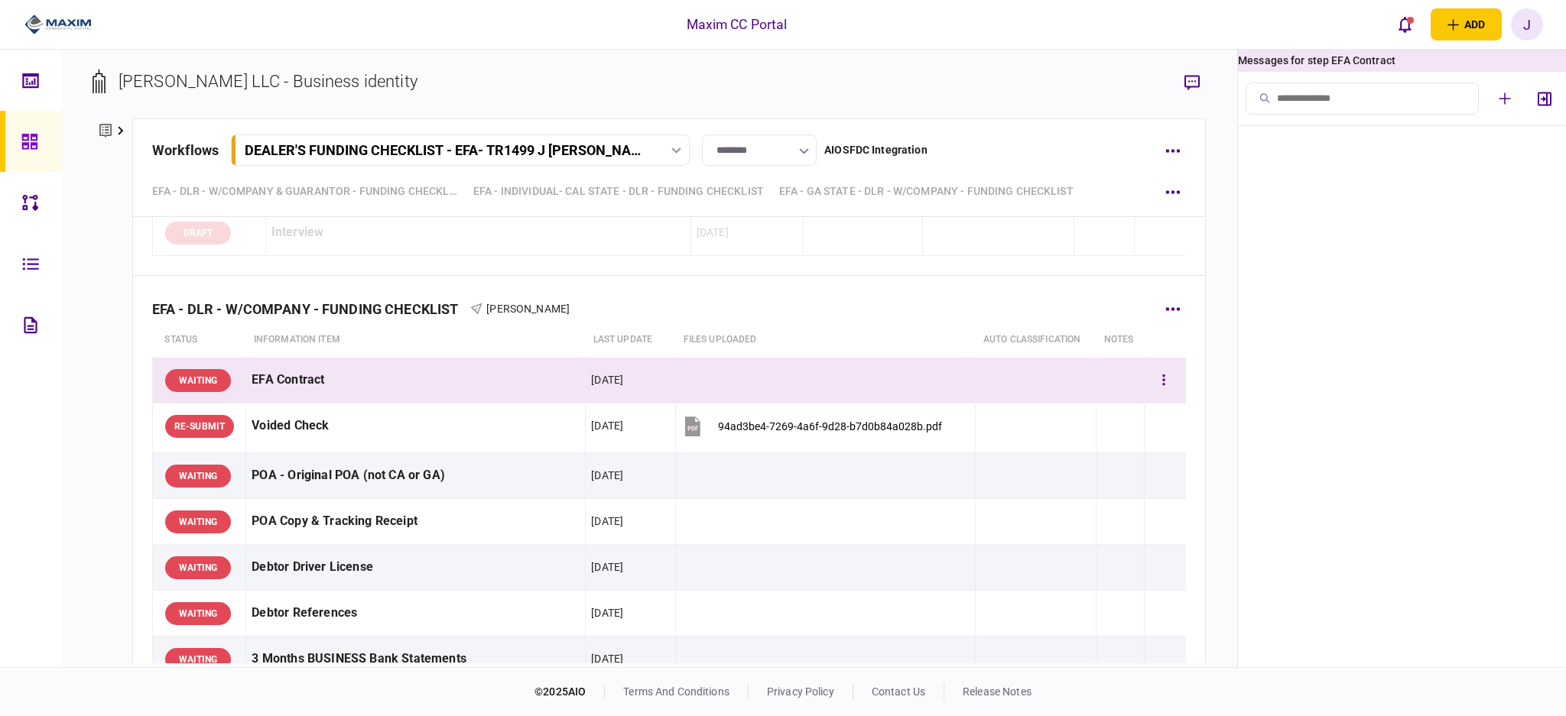
click at [341, 392] on div "EFA Contract" at bounding box center [415, 380] width 328 height 34
click at [1165, 323] on button "button" at bounding box center [1172, 309] width 28 height 28
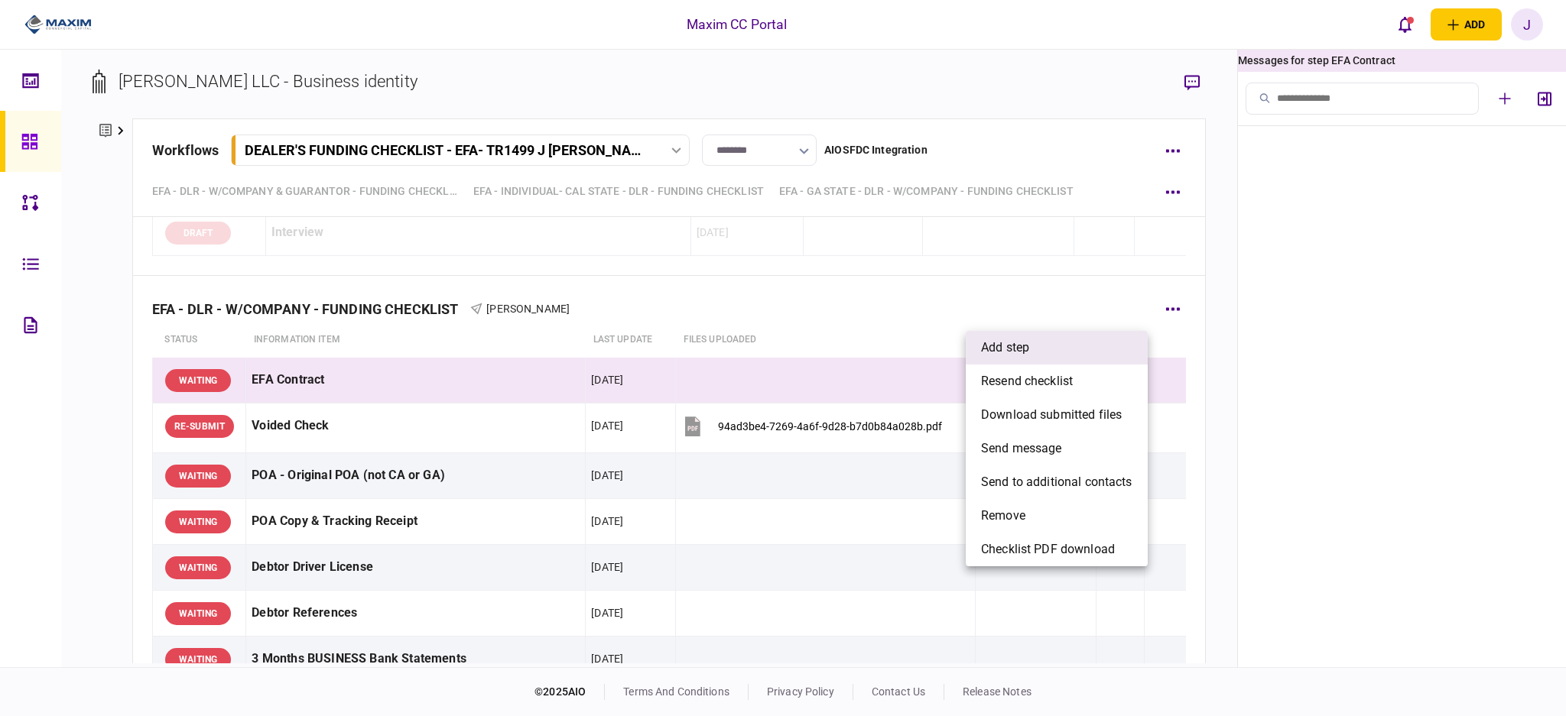
click at [1060, 342] on li "add step" at bounding box center [1056, 348] width 182 height 34
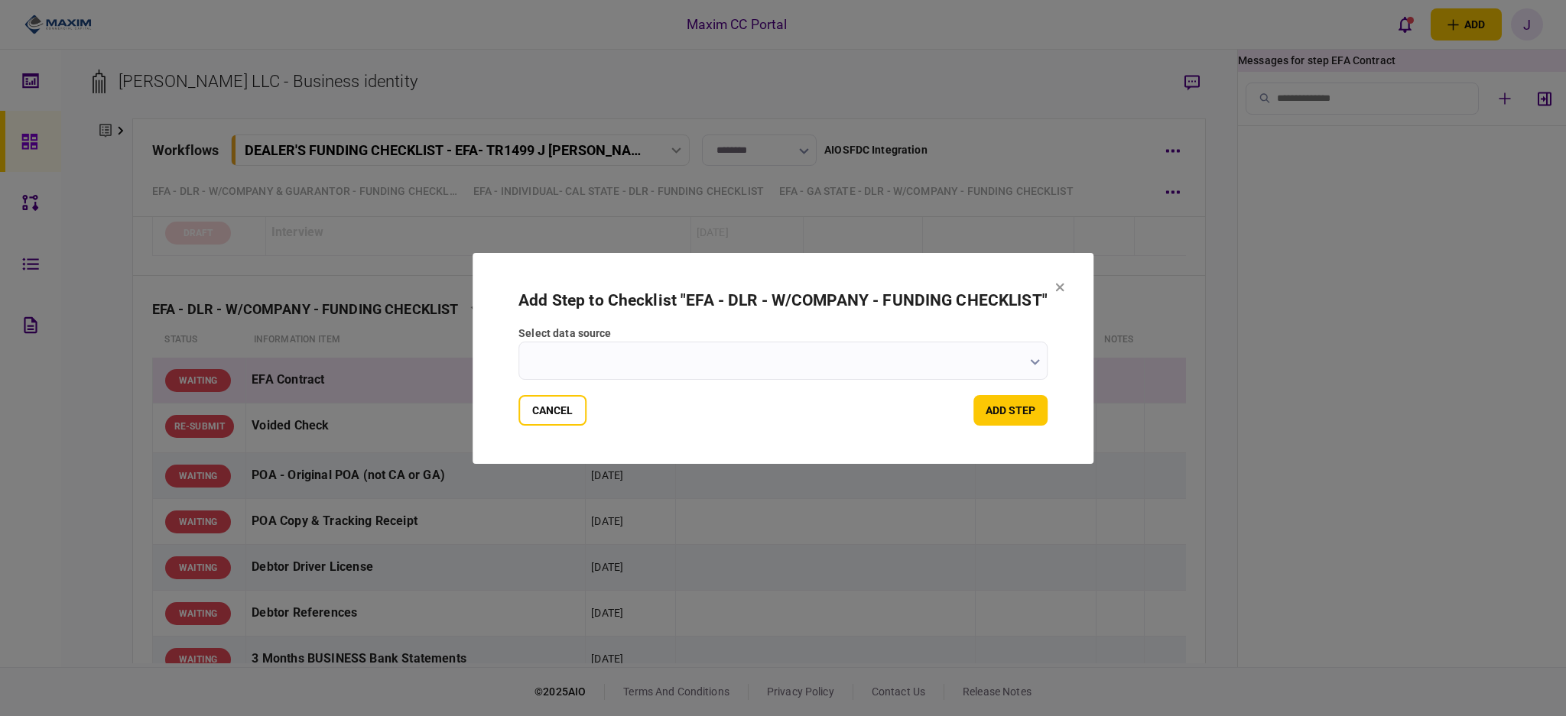
click at [896, 342] on input "select data source" at bounding box center [782, 361] width 529 height 38
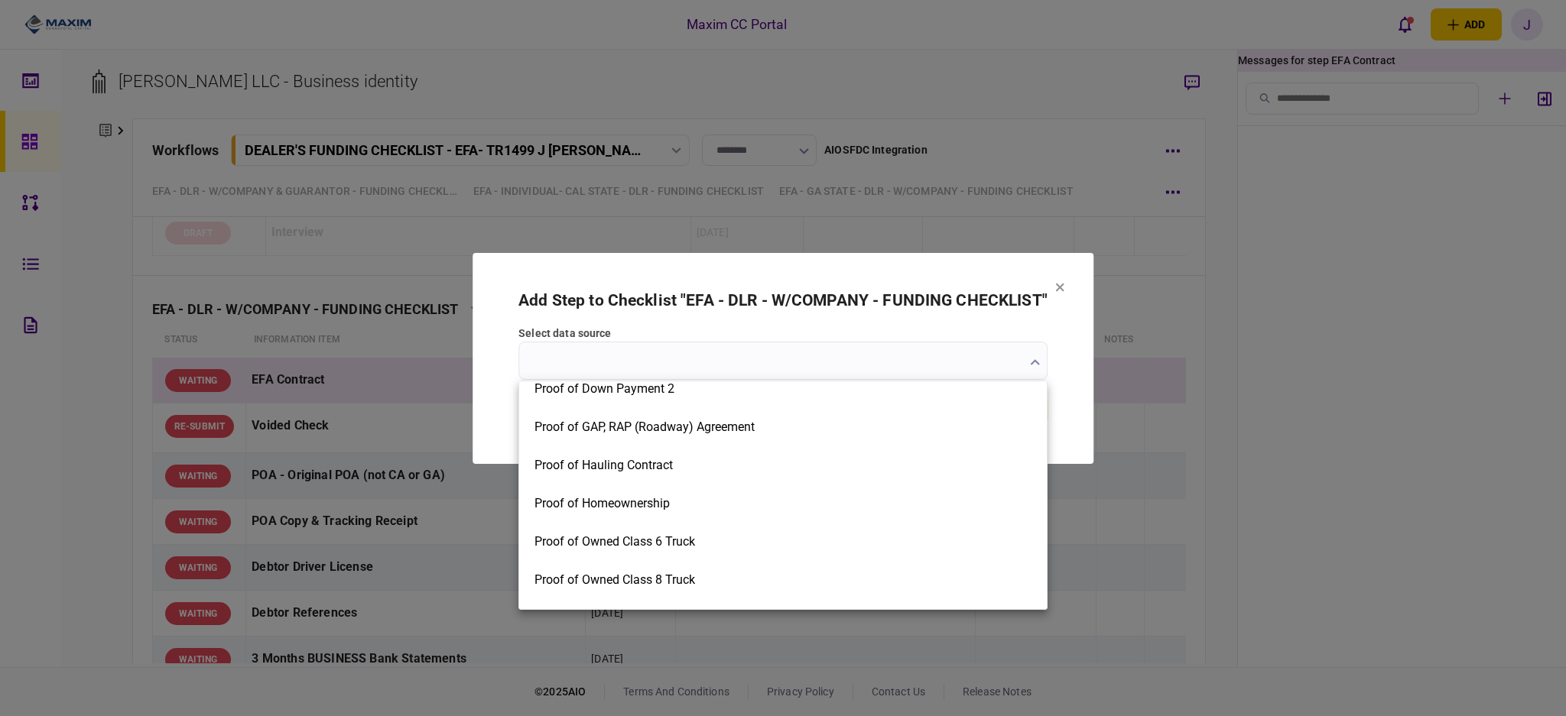
scroll to position [3327, 0]
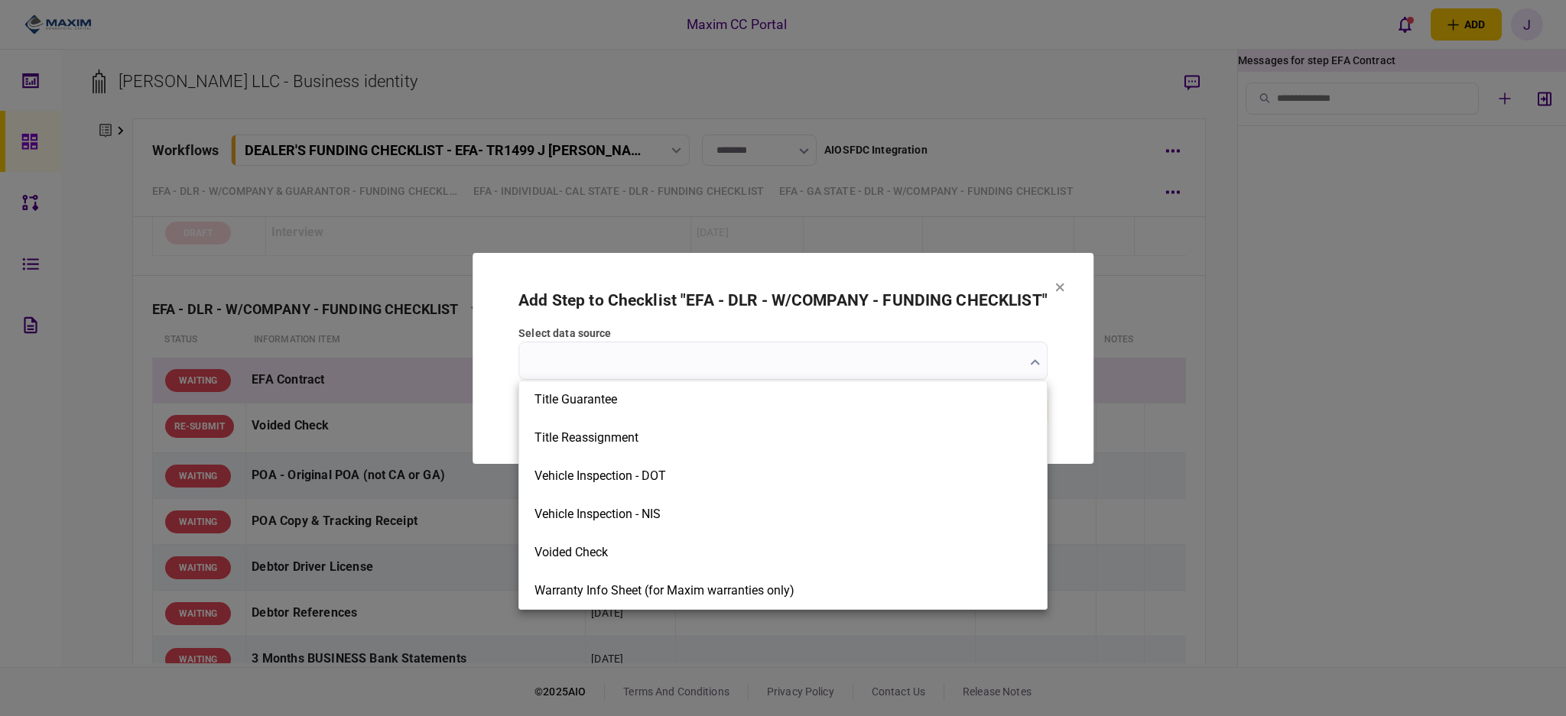
click at [1065, 290] on div at bounding box center [783, 358] width 1566 height 716
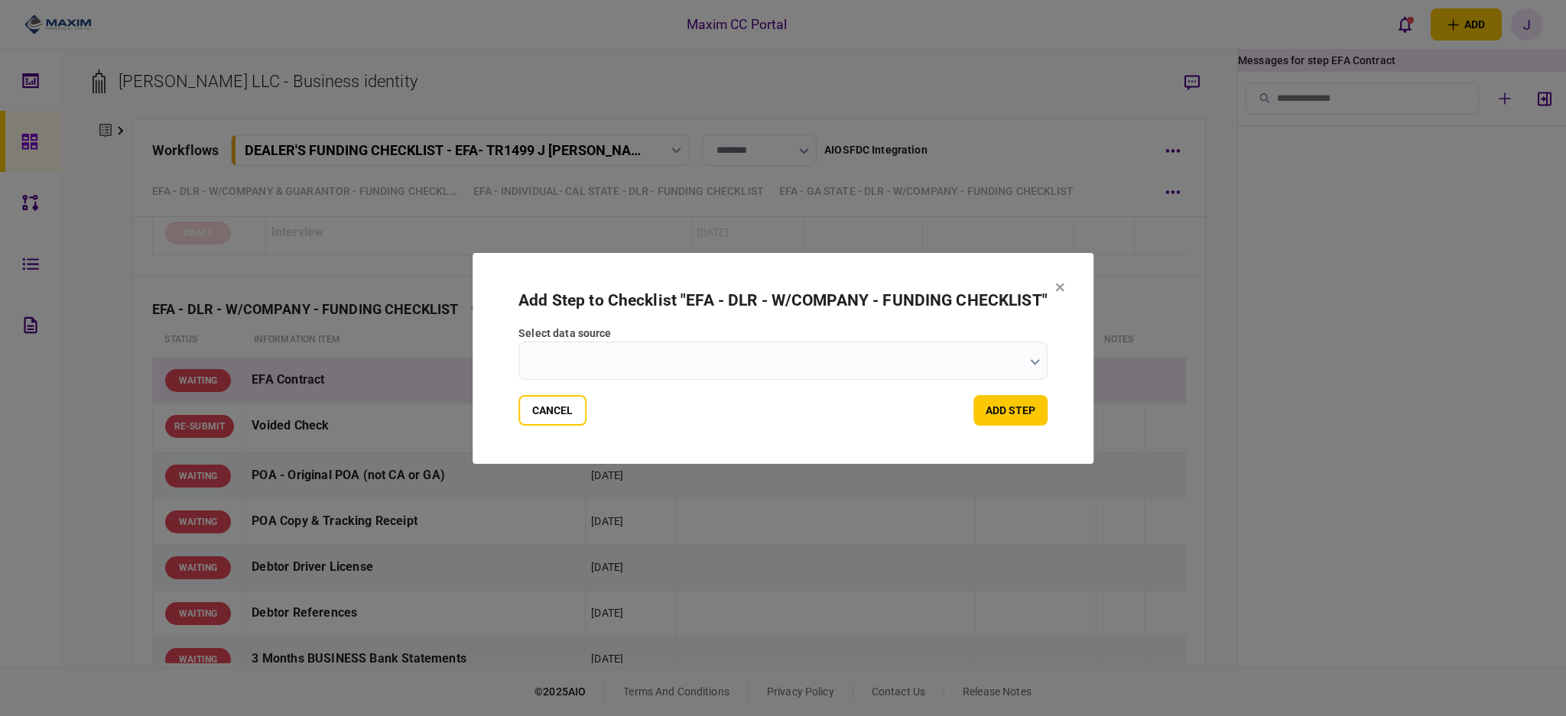
click at [547, 441] on section "Add Step to Checklist " EFA - DLR - W/COMPANY - FUNDING CHECKLIST " select data…" at bounding box center [782, 358] width 621 height 211
click at [548, 437] on section "Add Step to Checklist " EFA - DLR - W/COMPANY - FUNDING CHECKLIST " select data…" at bounding box center [782, 358] width 621 height 211
click at [552, 420] on button "Cancel" at bounding box center [552, 410] width 68 height 31
